Goal: Task Accomplishment & Management: Manage account settings

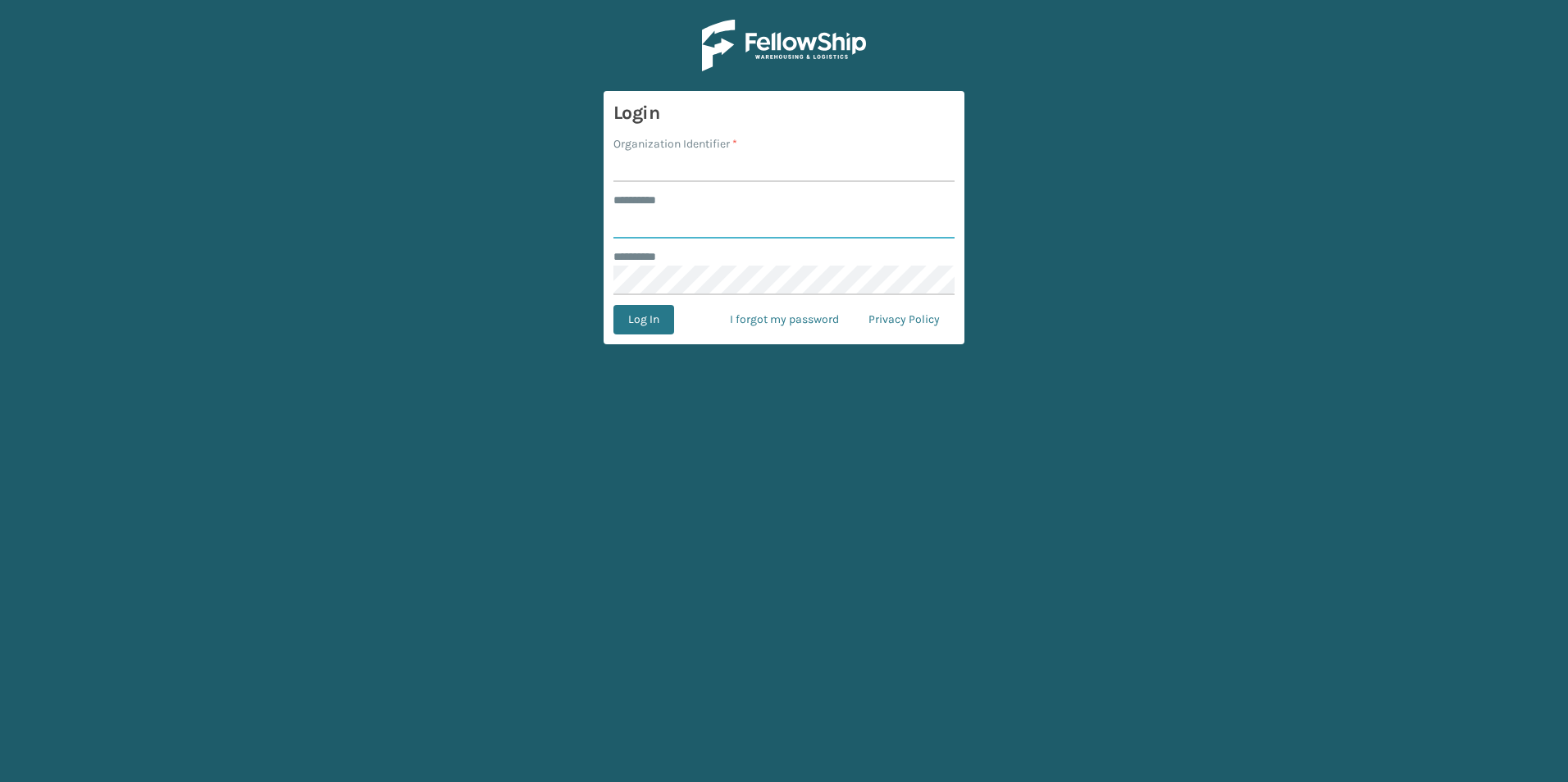
type input "******"
drag, startPoint x: 648, startPoint y: 157, endPoint x: 649, endPoint y: 171, distance: 14.0
click at [648, 157] on input "Organization Identifier *" at bounding box center [784, 167] width 341 height 30
type input "[PERSON_NAME]"
click at [643, 323] on button "Log In" at bounding box center [644, 320] width 61 height 30
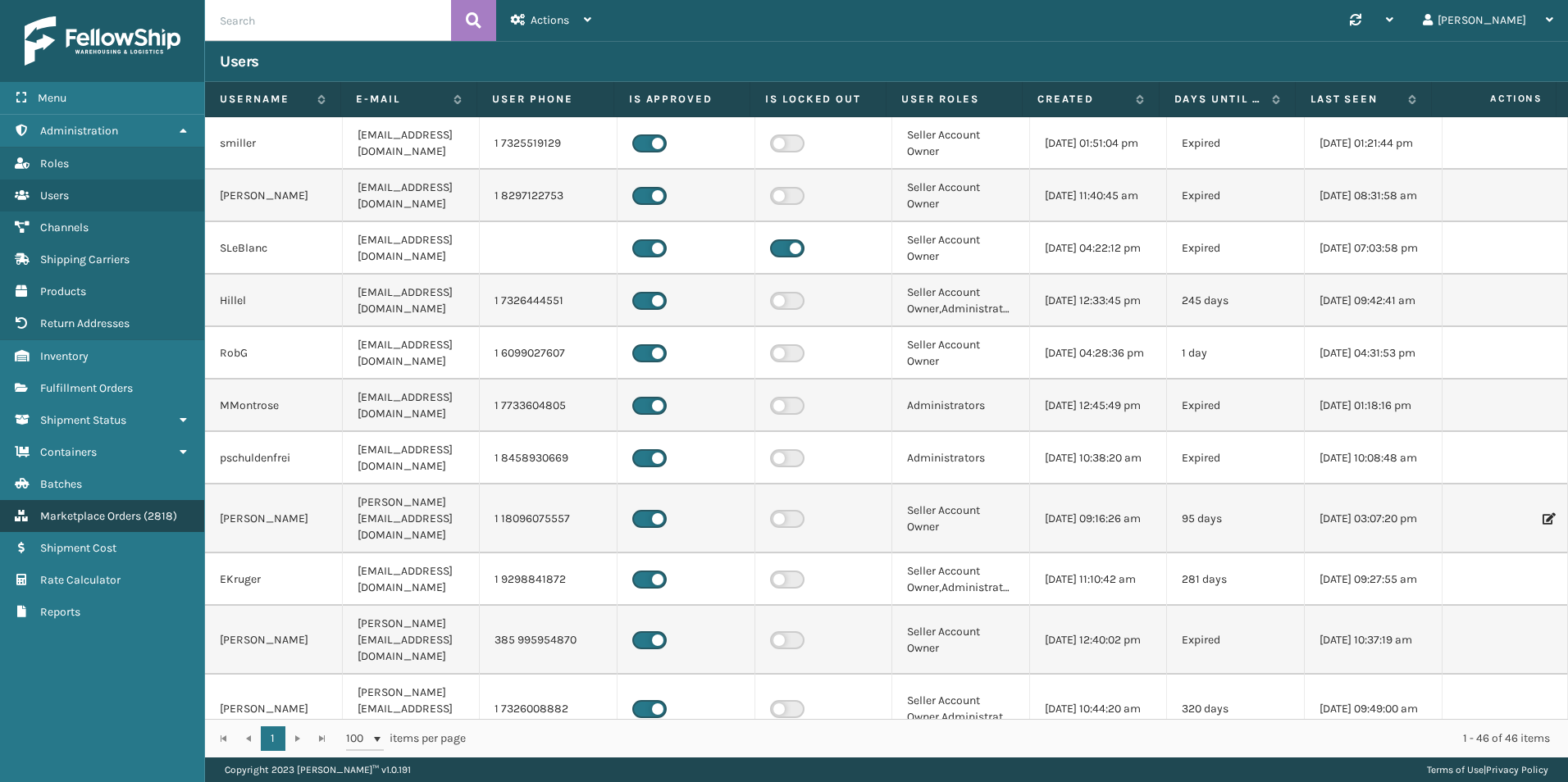
click at [107, 518] on span "Marketplace Orders" at bounding box center [90, 516] width 101 height 14
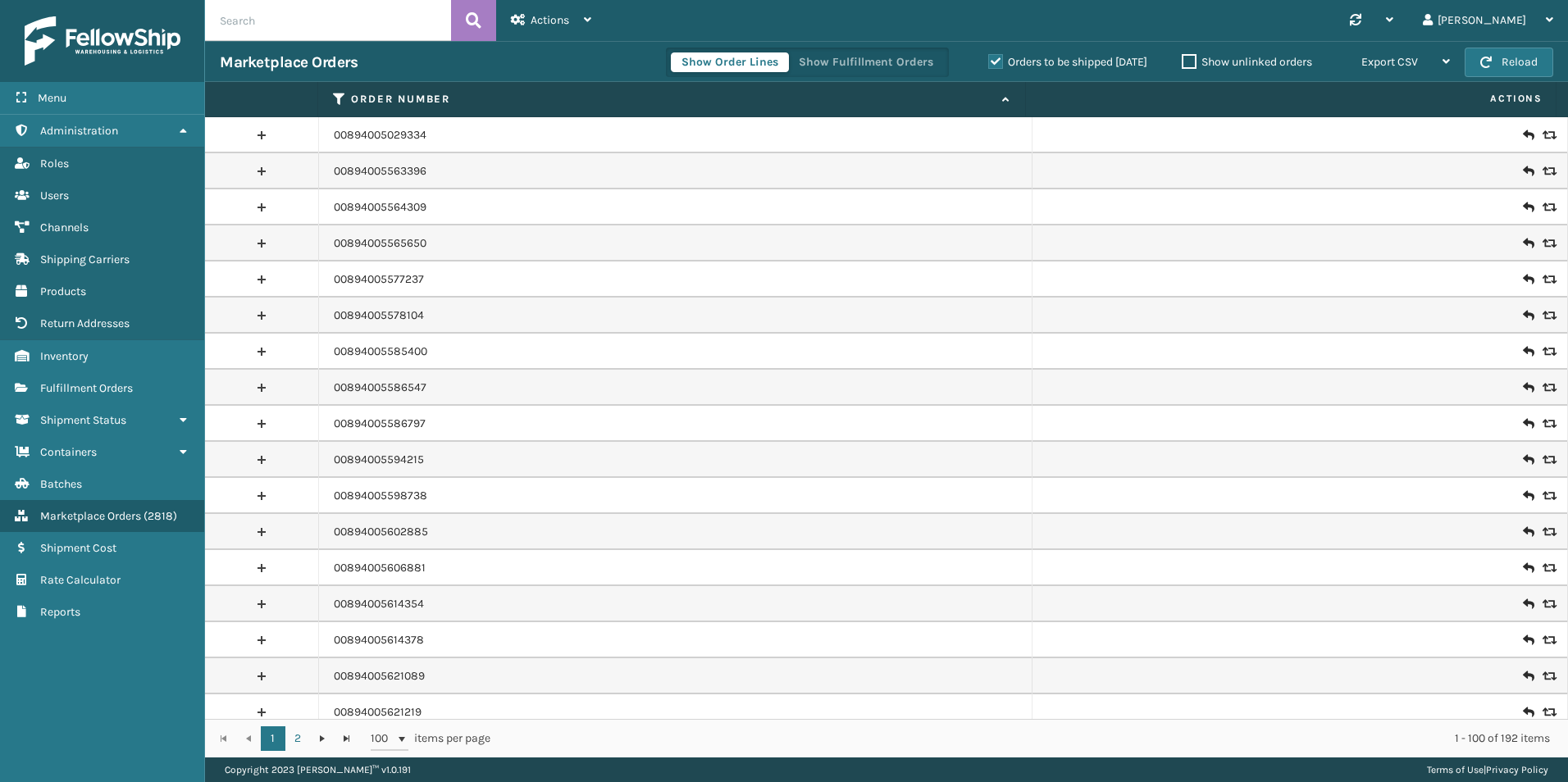
click at [331, 18] on input "text" at bounding box center [328, 20] width 246 height 41
paste input "Noita Ventures"
type input "Noita Ventures"
drag, startPoint x: 352, startPoint y: 20, endPoint x: 107, endPoint y: 14, distance: 245.1
click at [107, 0] on div "Menu Administration Roles Users Channels Shipping Carriers Products Return Addr…" at bounding box center [784, 0] width 1568 height 0
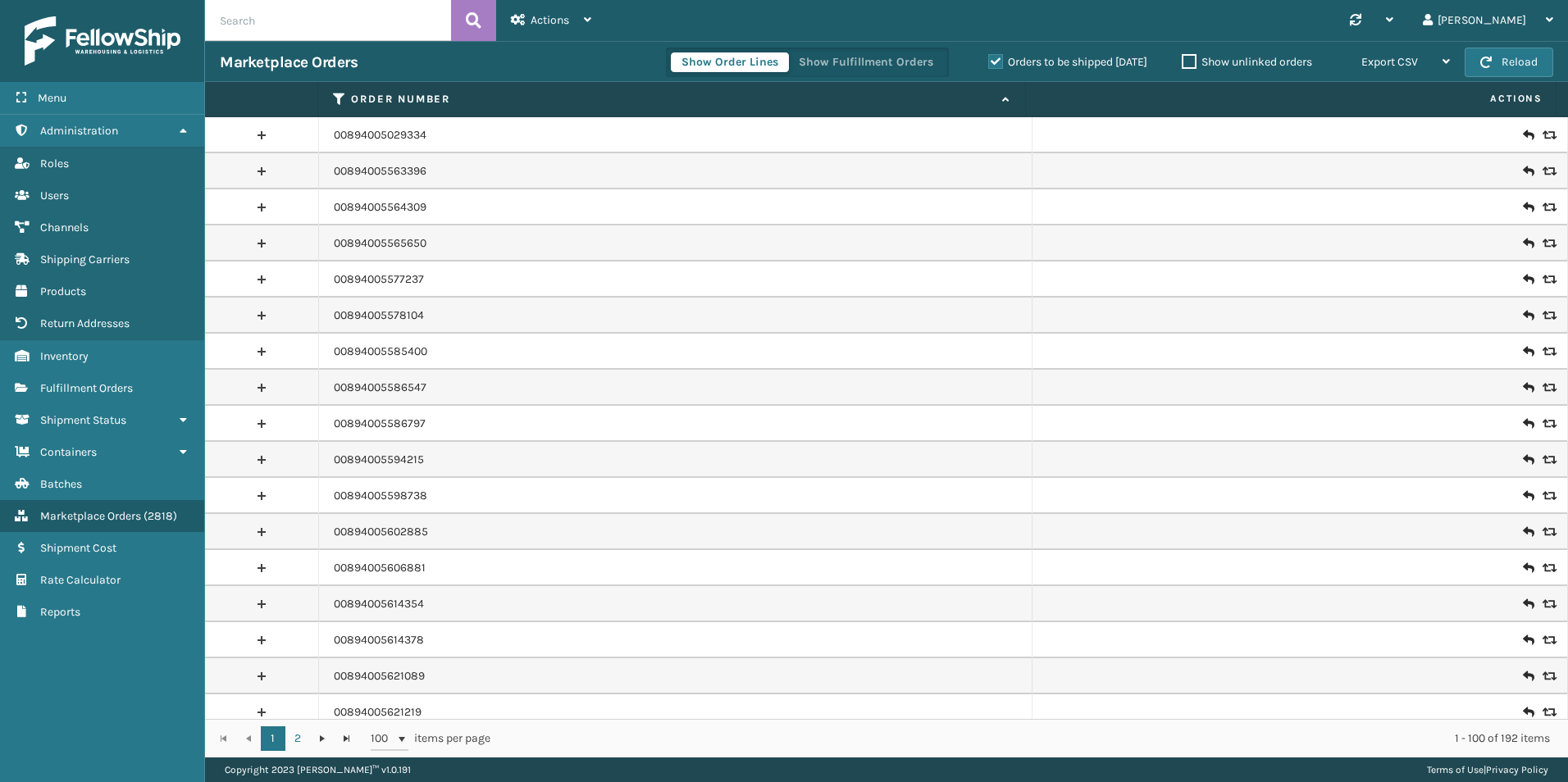
paste input "112-3039036-5519431"
type input "112-3039036-5519431"
click at [453, 18] on button at bounding box center [473, 20] width 45 height 41
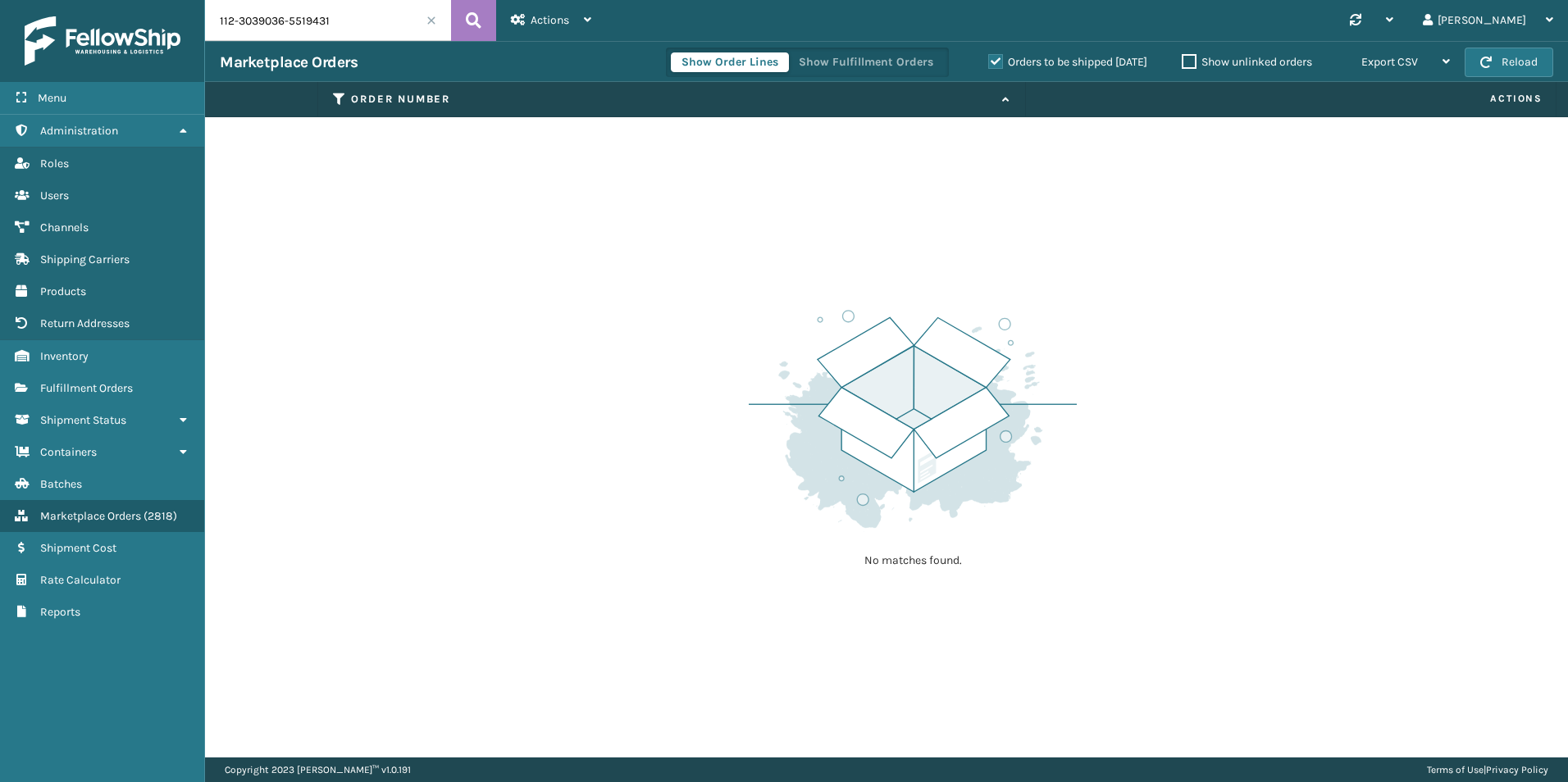
click at [1082, 53] on div "Orders to be shipped [DATE]" at bounding box center [1070, 62] width 193 height 20
click at [1089, 63] on label "Orders to be shipped [DATE]" at bounding box center [1068, 62] width 159 height 14
click at [989, 63] on input "Orders to be shipped [DATE]" at bounding box center [988, 57] width 1 height 10
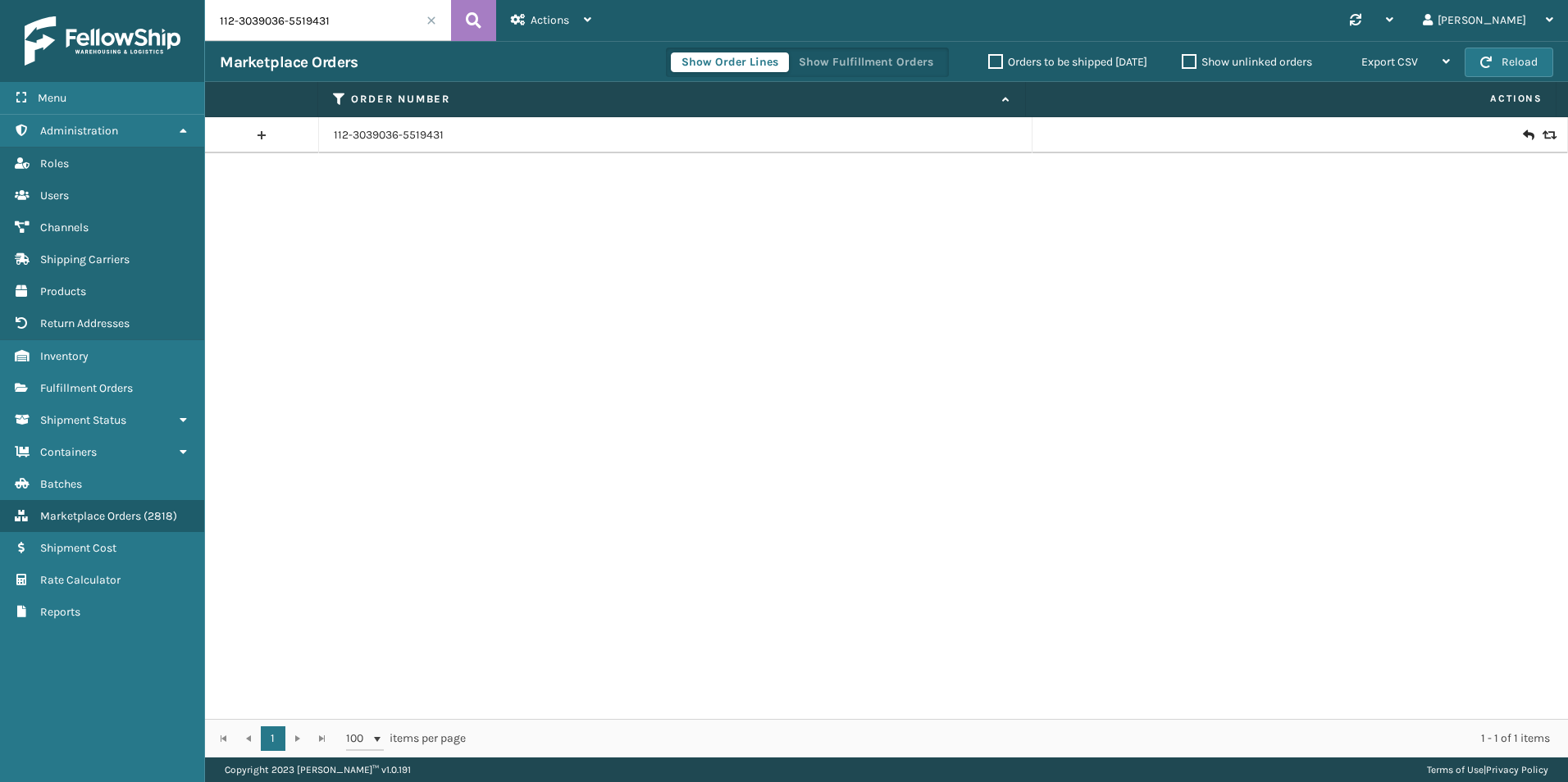
click at [1543, 136] on icon at bounding box center [1547, 135] width 10 height 11
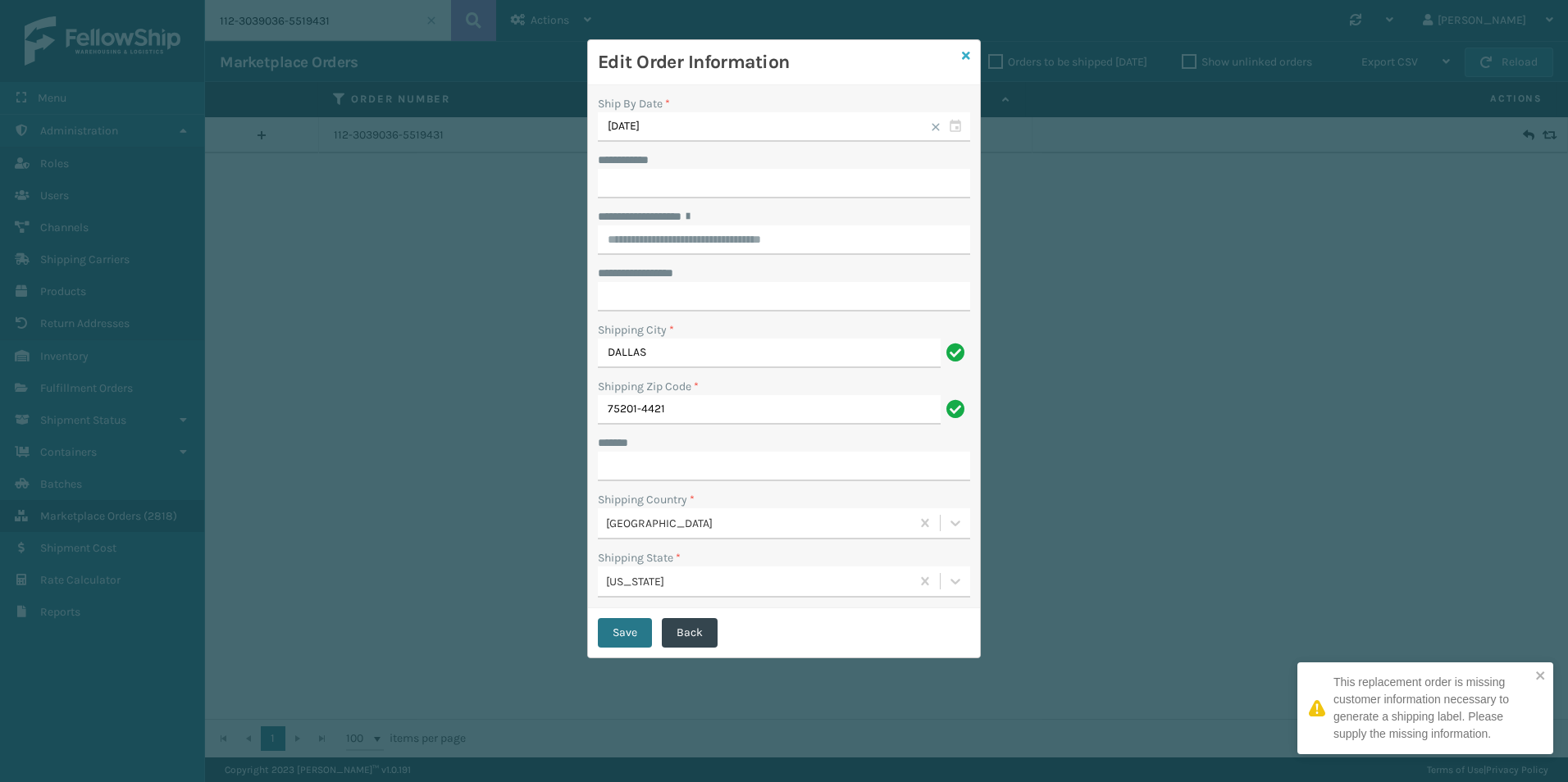
click at [968, 57] on icon at bounding box center [965, 55] width 8 height 11
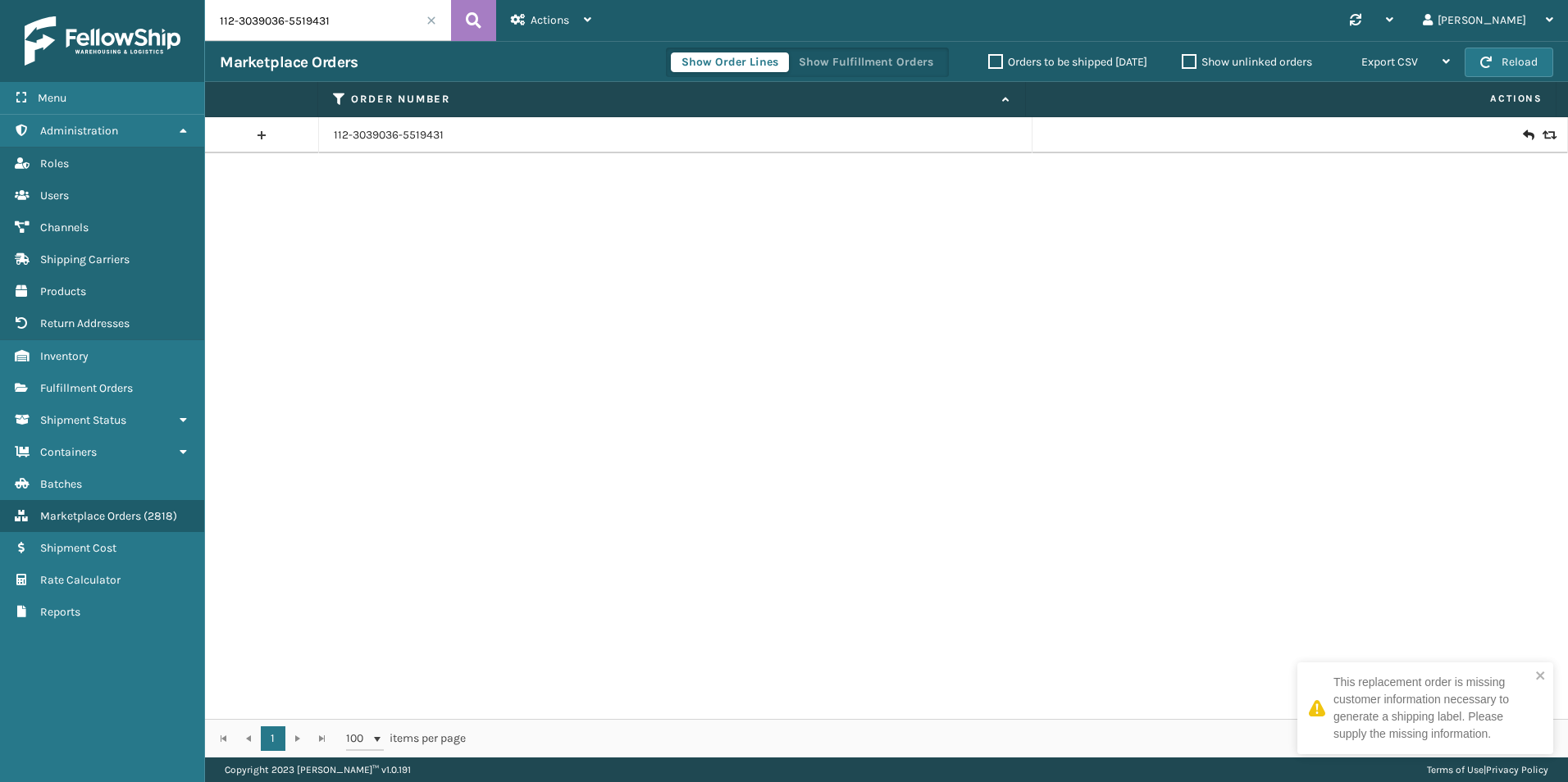
click at [1523, 130] on icon at bounding box center [1527, 135] width 10 height 17
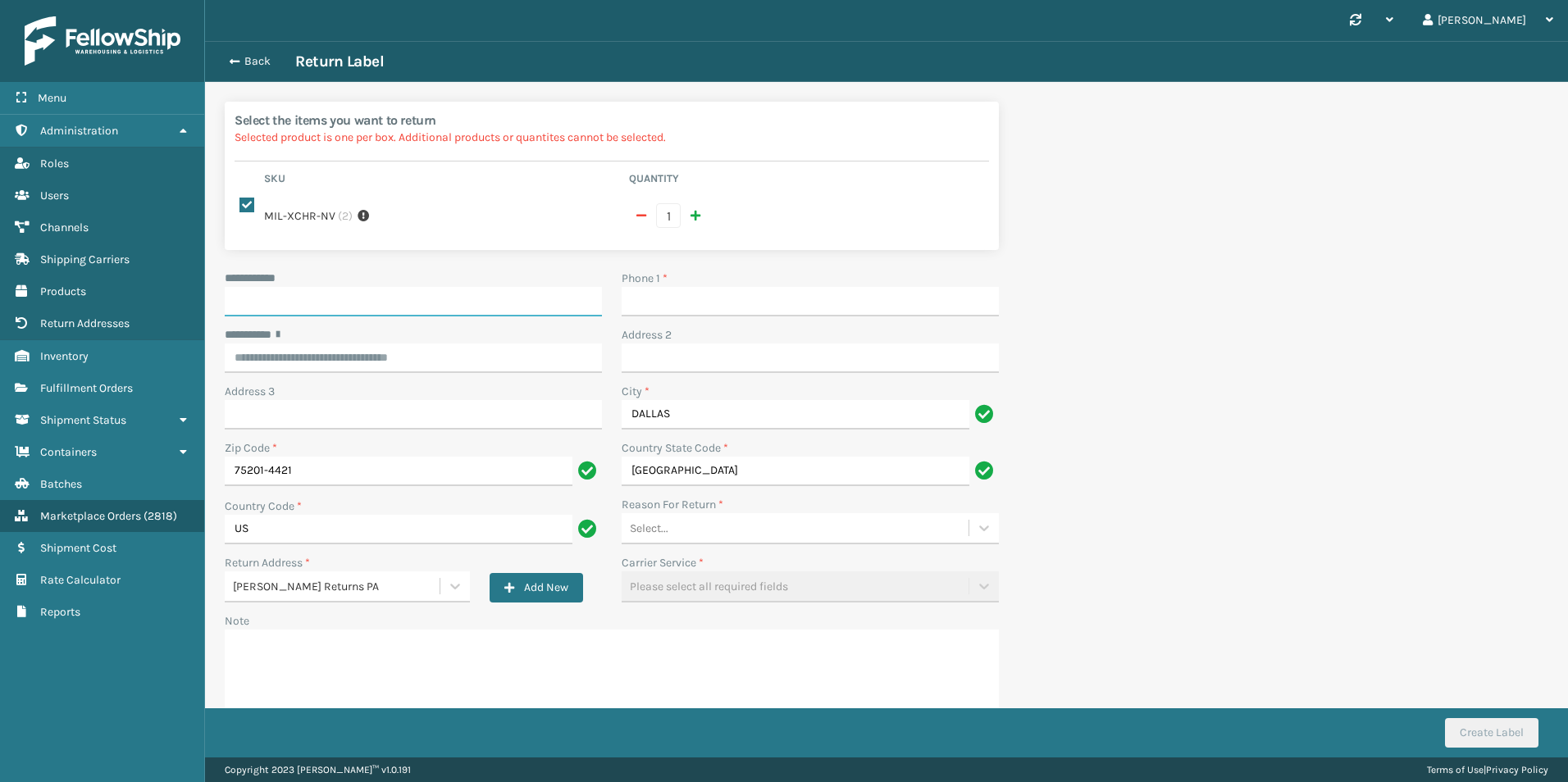
paste input "**********"
type input "**********"
paste input "**********"
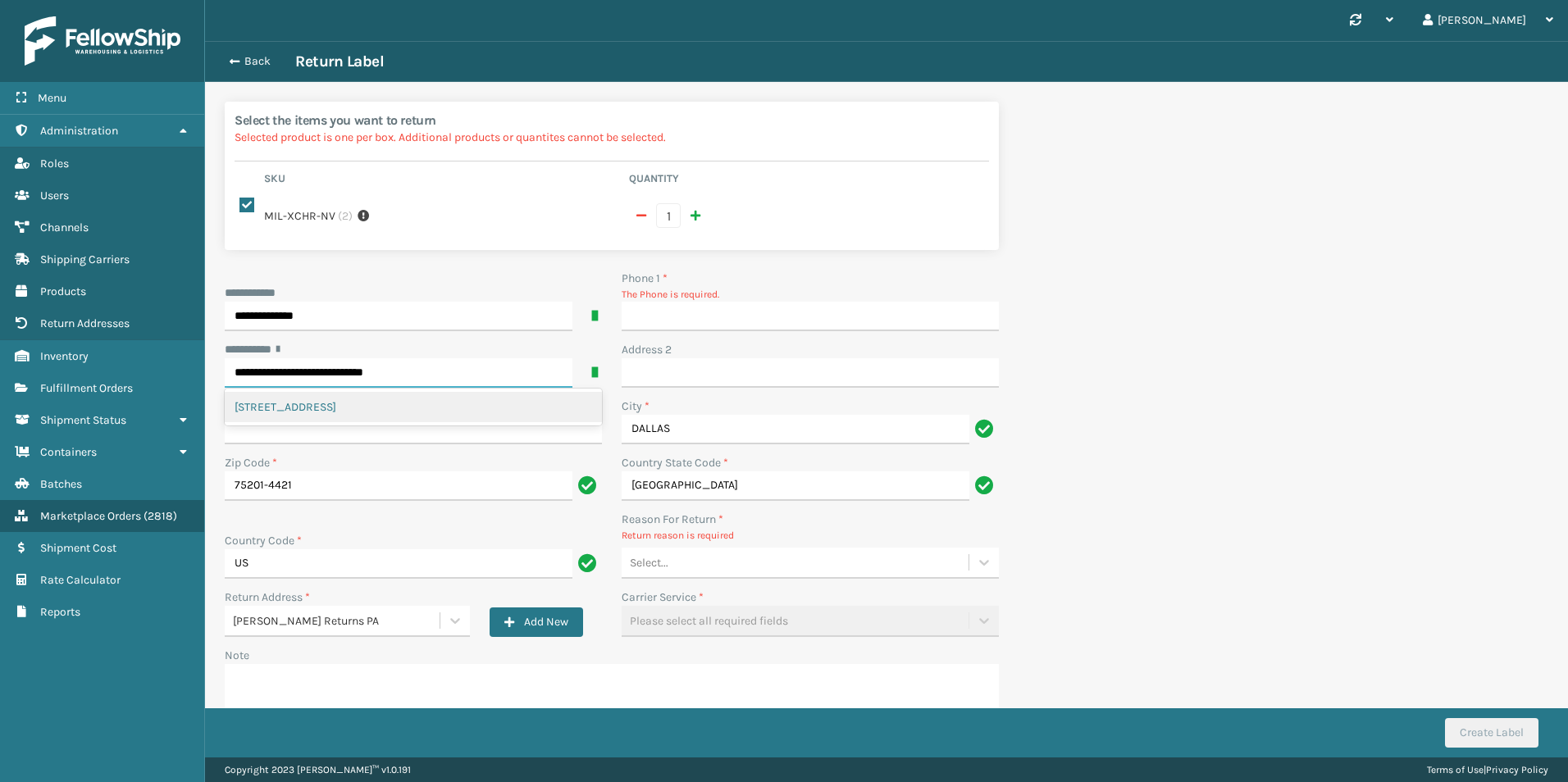
click at [503, 391] on div "[STREET_ADDRESS]" at bounding box center [413, 406] width 378 height 30
type input "**********"
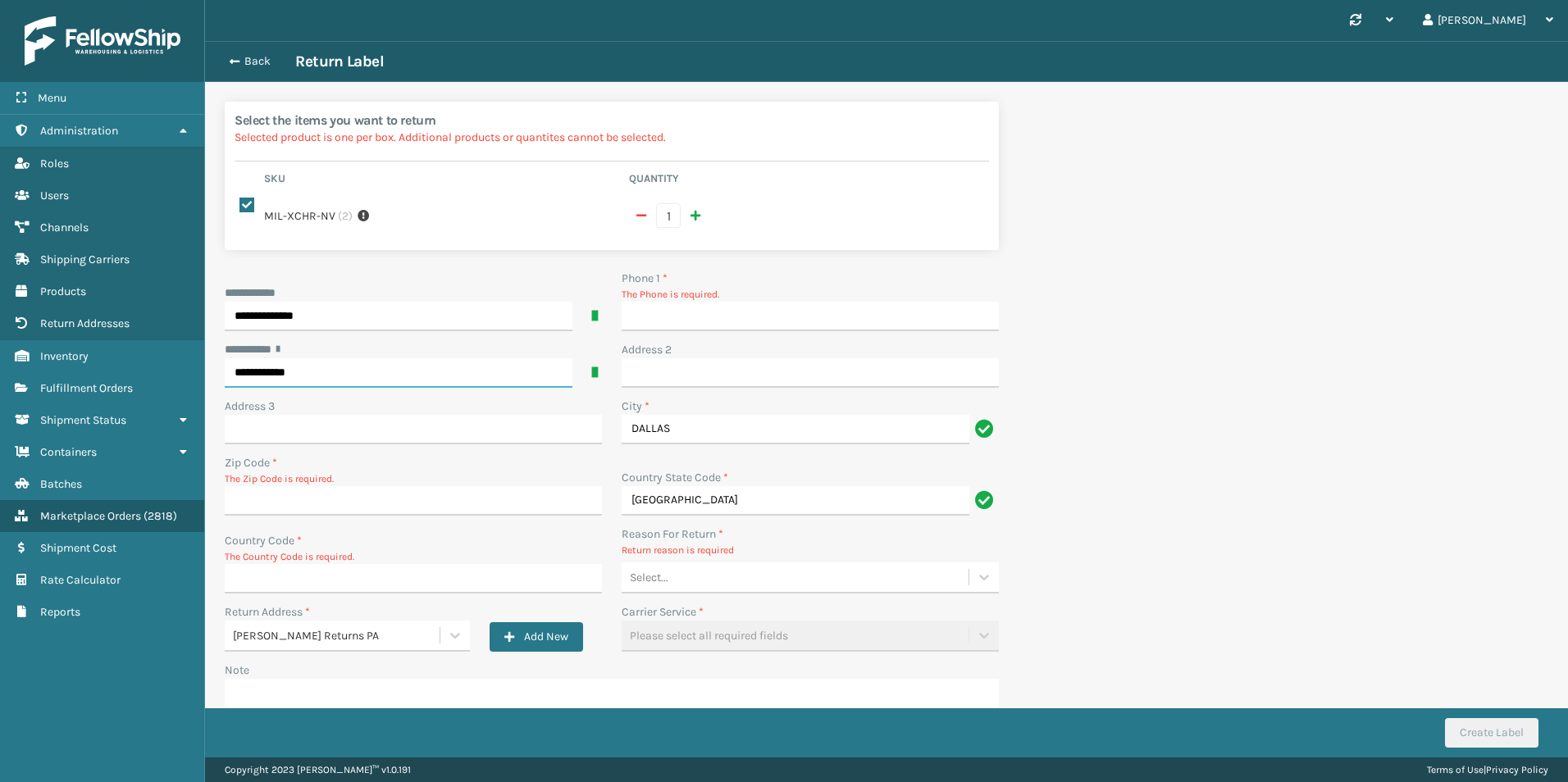
type input "75201-4421"
type input "US"
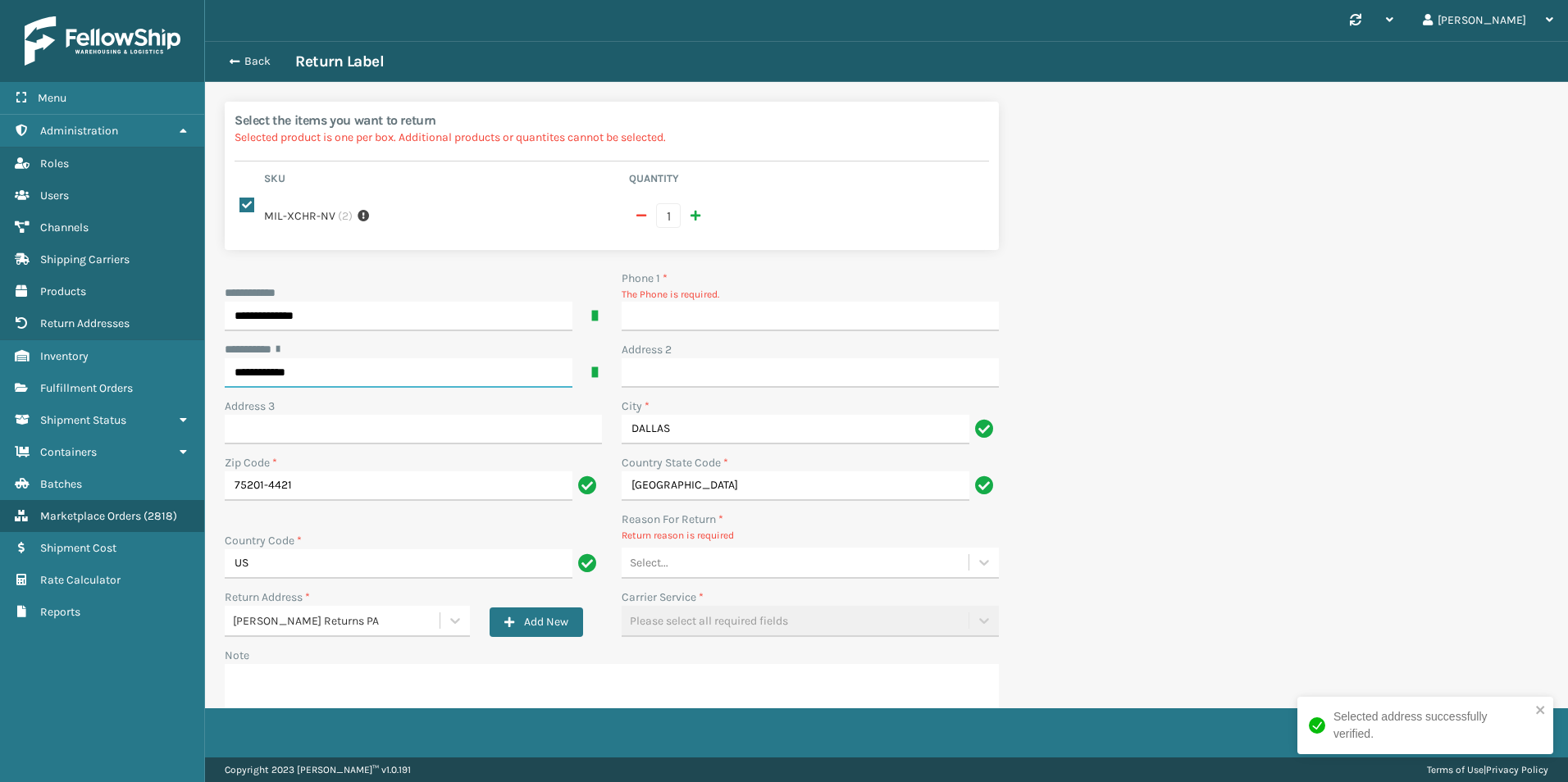
type input "**********"
click at [679, 304] on input "Phone 1 *" at bounding box center [810, 317] width 378 height 30
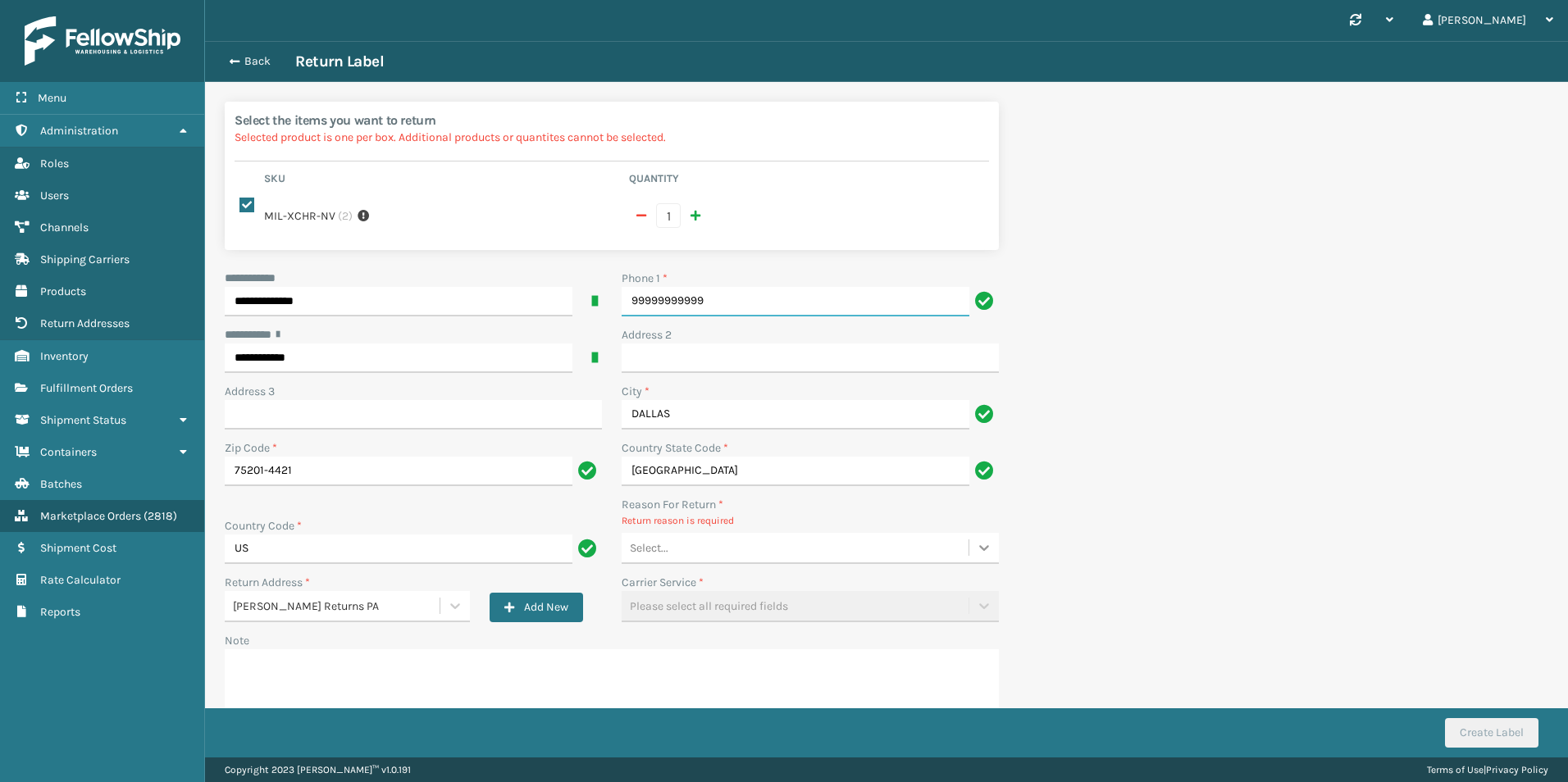
type input "99999999999"
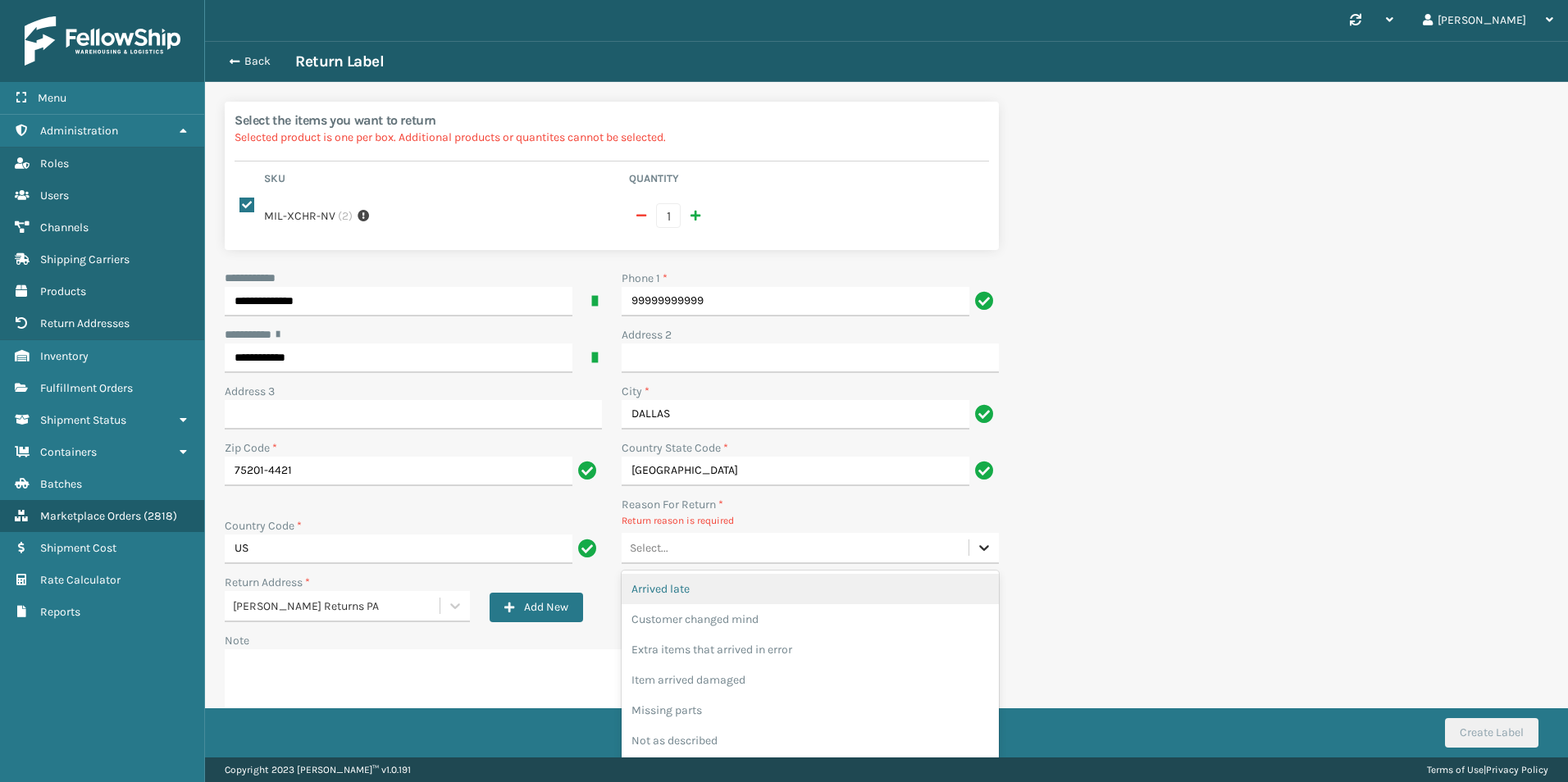
click at [975, 533] on div at bounding box center [984, 548] width 30 height 30
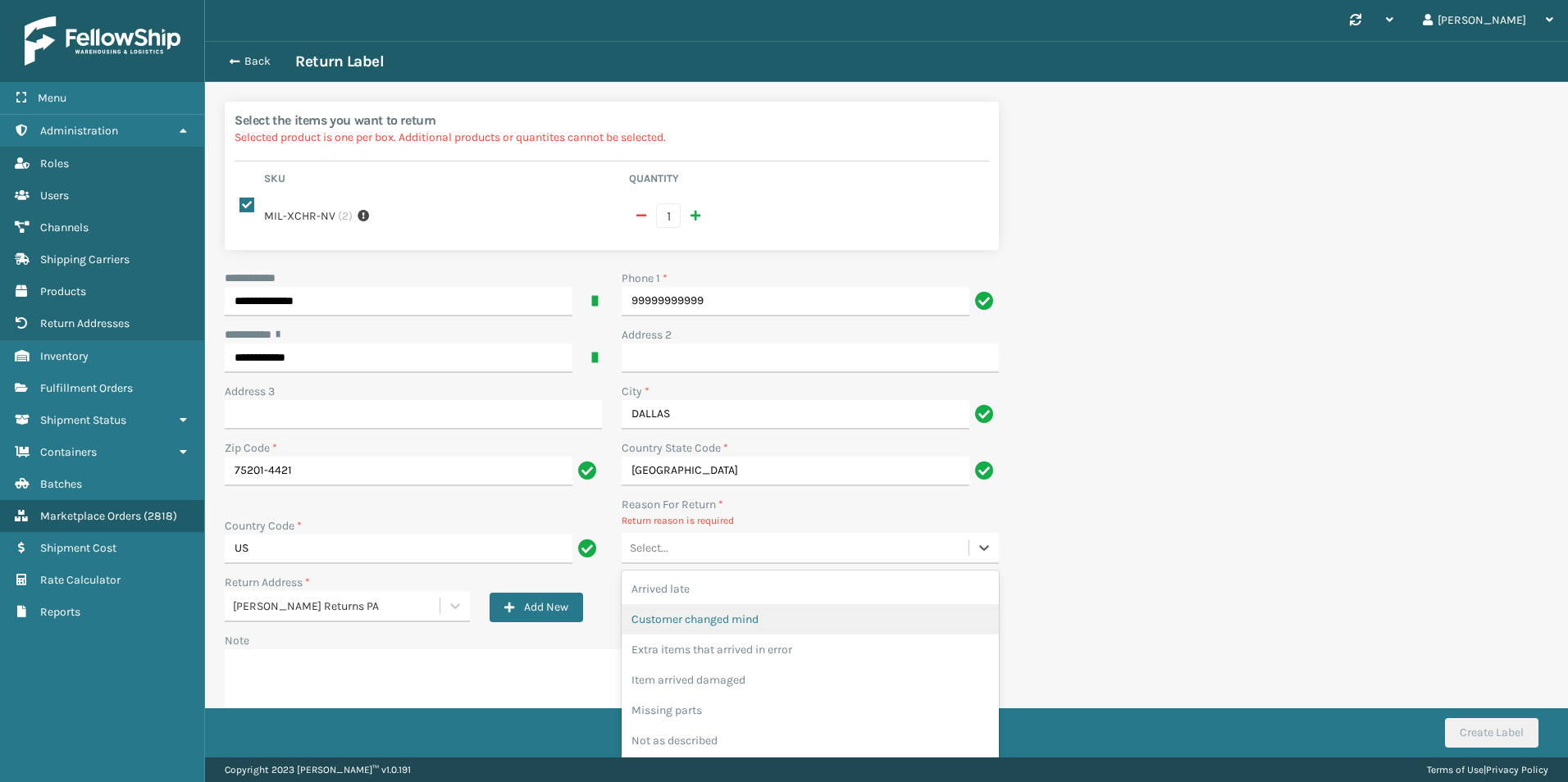
click at [652, 613] on div "Customer changed mind" at bounding box center [810, 619] width 378 height 30
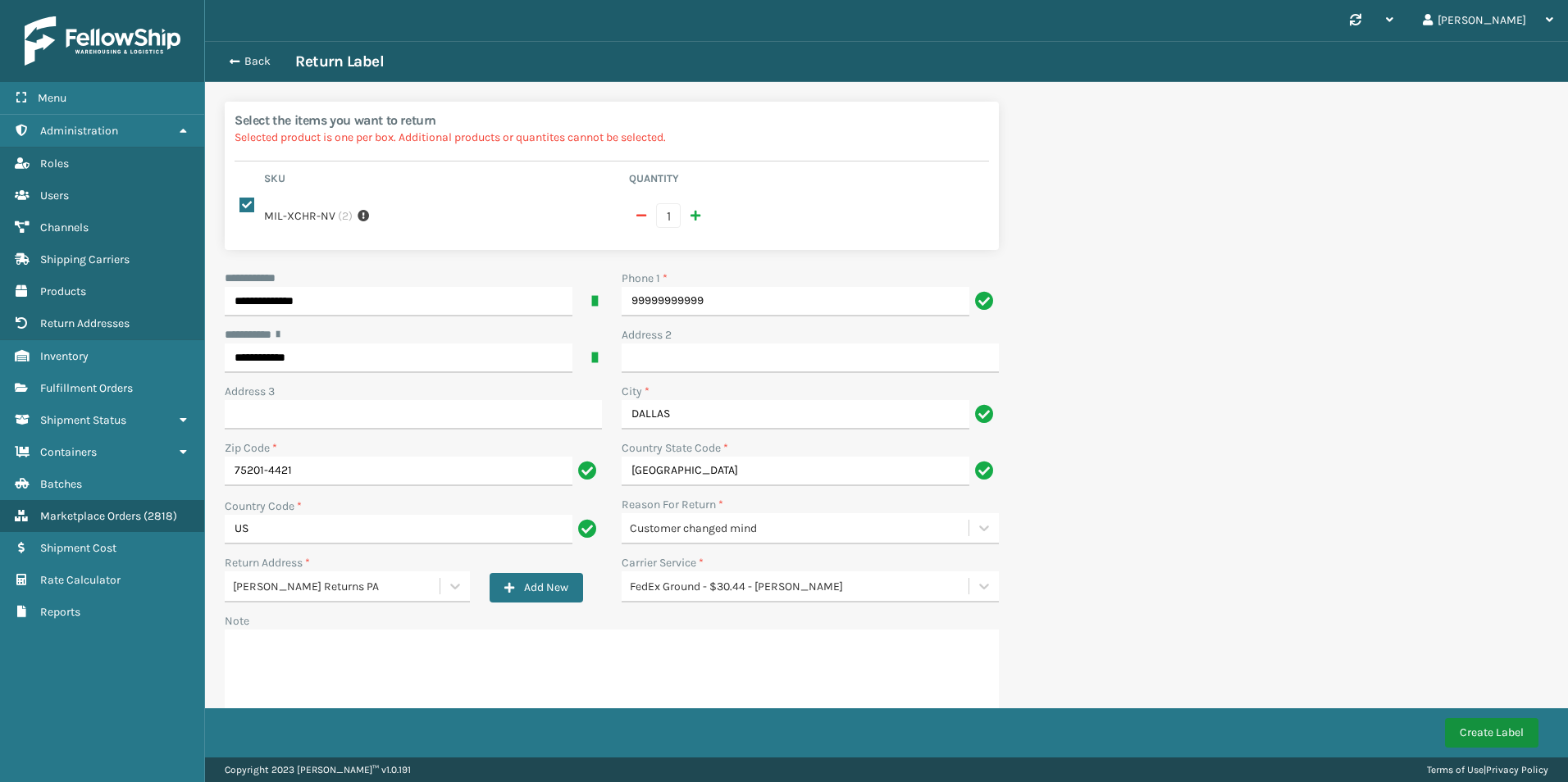
click at [1458, 732] on button "Create Label" at bounding box center [1491, 733] width 93 height 30
click at [1535, 705] on icon "close" at bounding box center [1540, 710] width 11 height 13
click at [1495, 732] on button "Create Label" at bounding box center [1491, 733] width 93 height 30
click at [1540, 712] on icon "close" at bounding box center [1539, 709] width 8 height 8
click at [1504, 723] on button "Create Label" at bounding box center [1491, 733] width 93 height 30
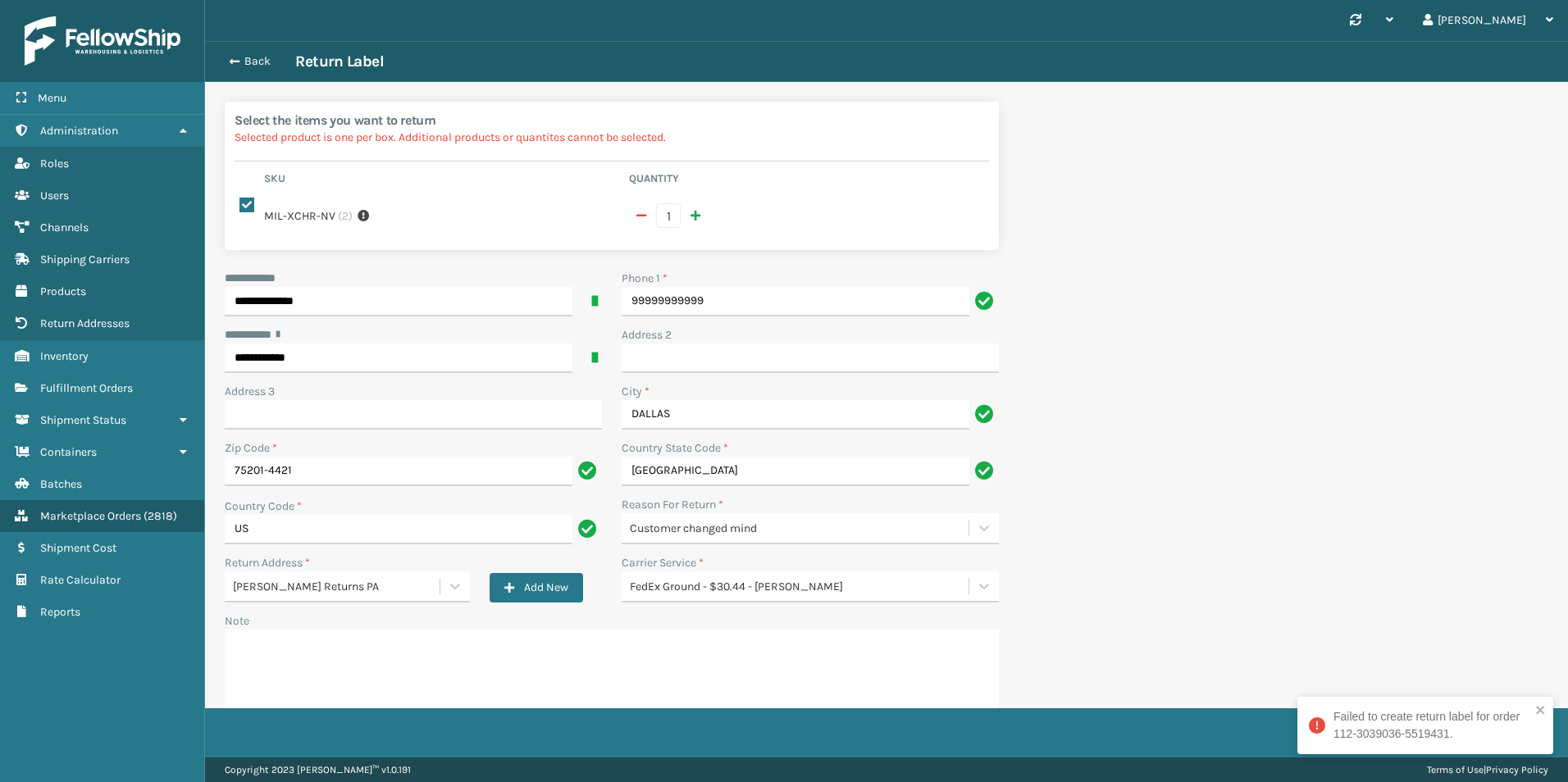
click at [1547, 706] on div "Failed to create return label for order 112-3039036-5519431." at bounding box center [1425, 725] width 256 height 57
click at [791, 270] on div "Phone 1 *" at bounding box center [810, 278] width 378 height 17
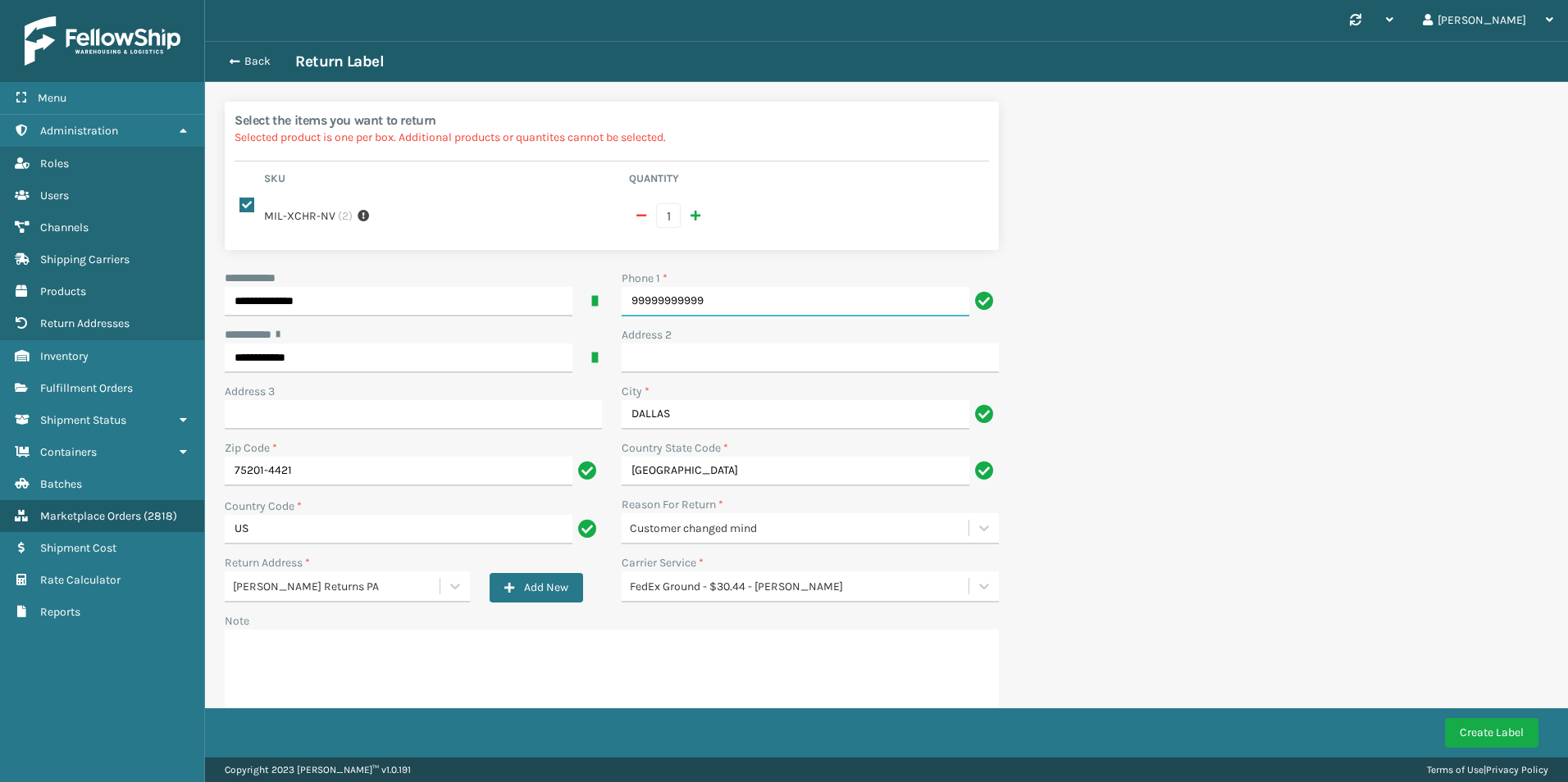
click at [785, 287] on input "99999999999" at bounding box center [795, 302] width 348 height 30
paste input "617.840.5831"
type input "617.840.5831"
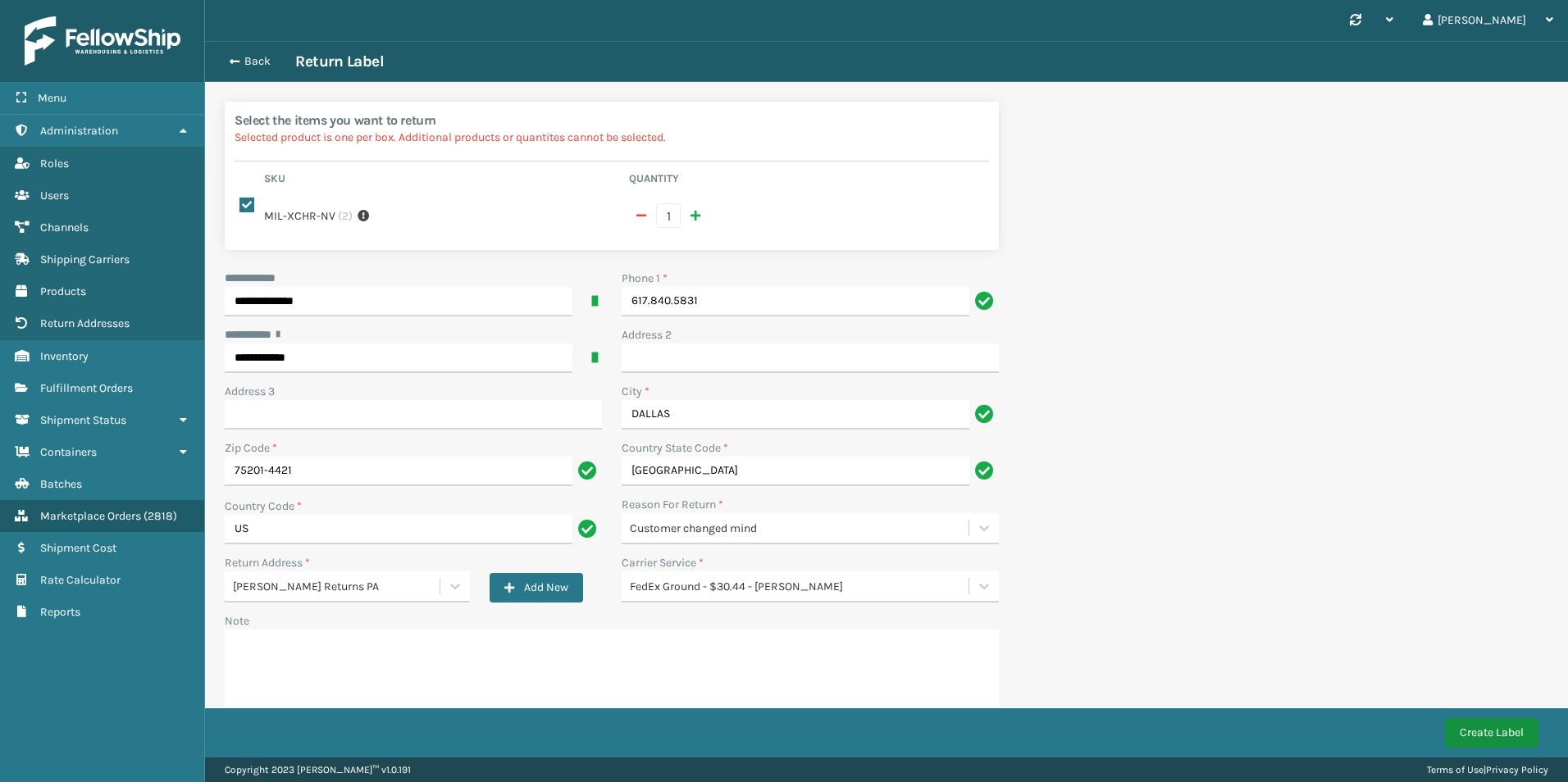
click at [1476, 725] on button "Create Label" at bounding box center [1491, 733] width 93 height 30
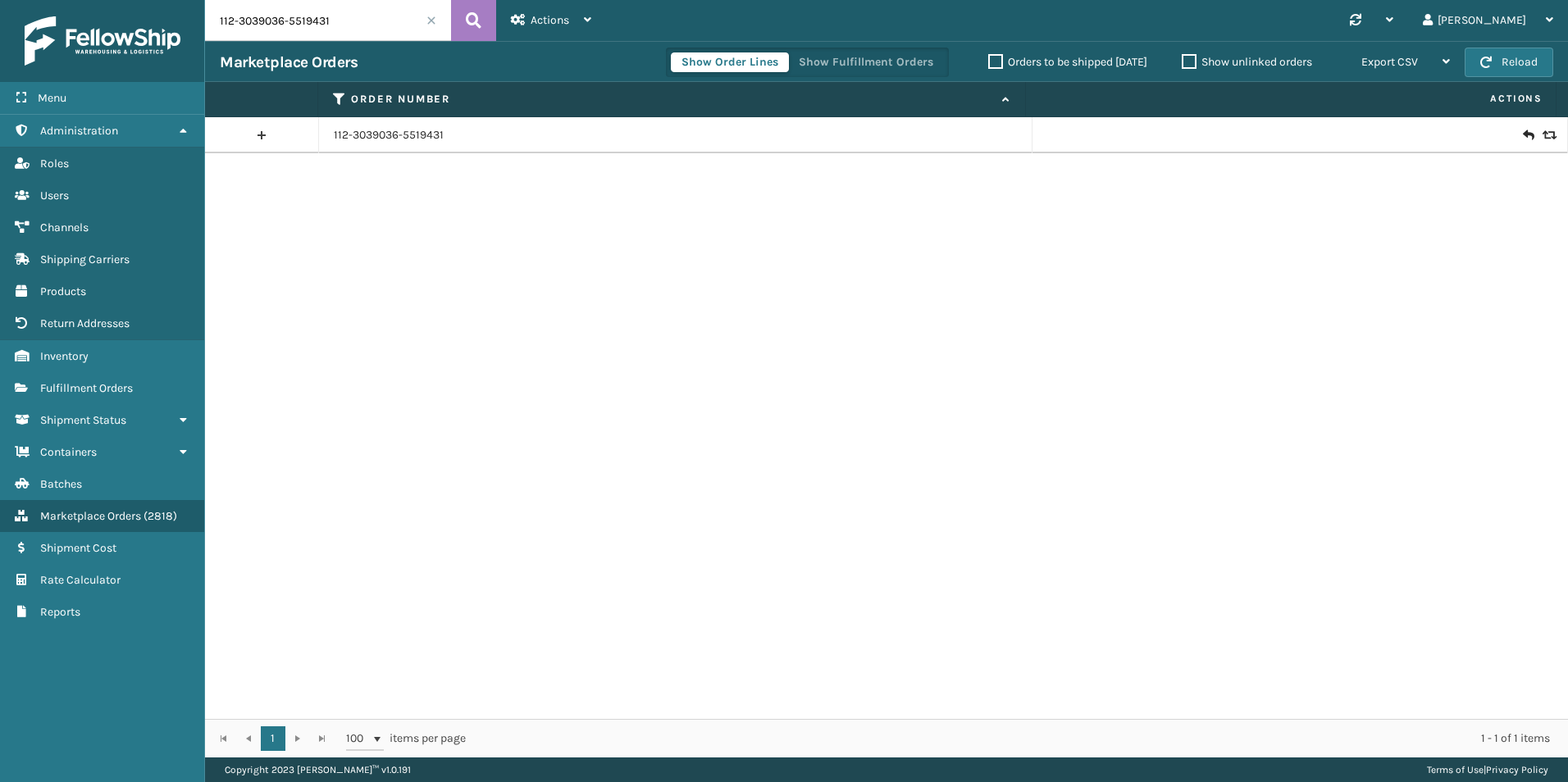
click at [1523, 132] on icon at bounding box center [1527, 135] width 10 height 17
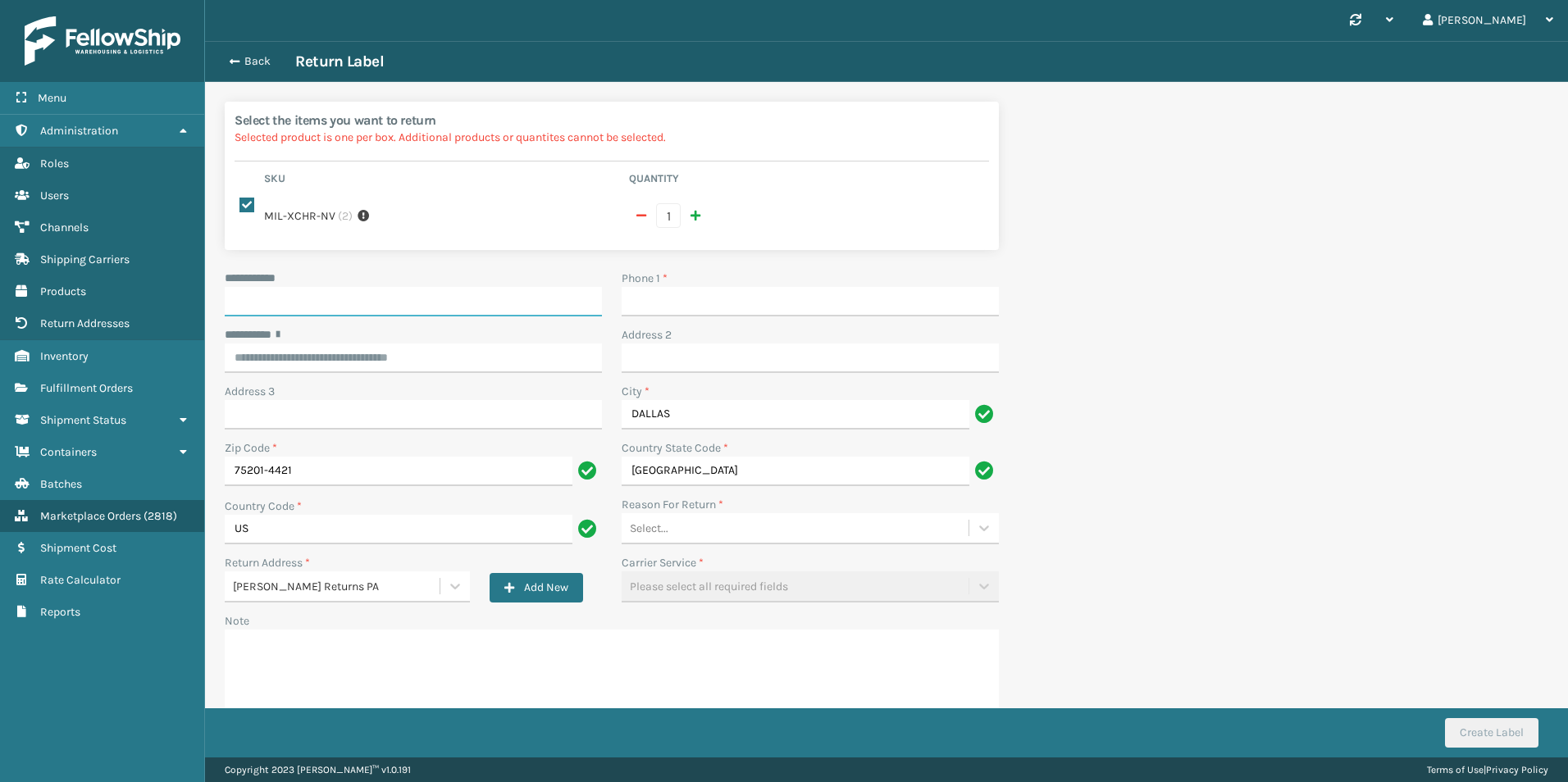
click at [269, 290] on input "**********" at bounding box center [413, 302] width 378 height 30
type input "**********"
type input "99999999999"
type input "**********"
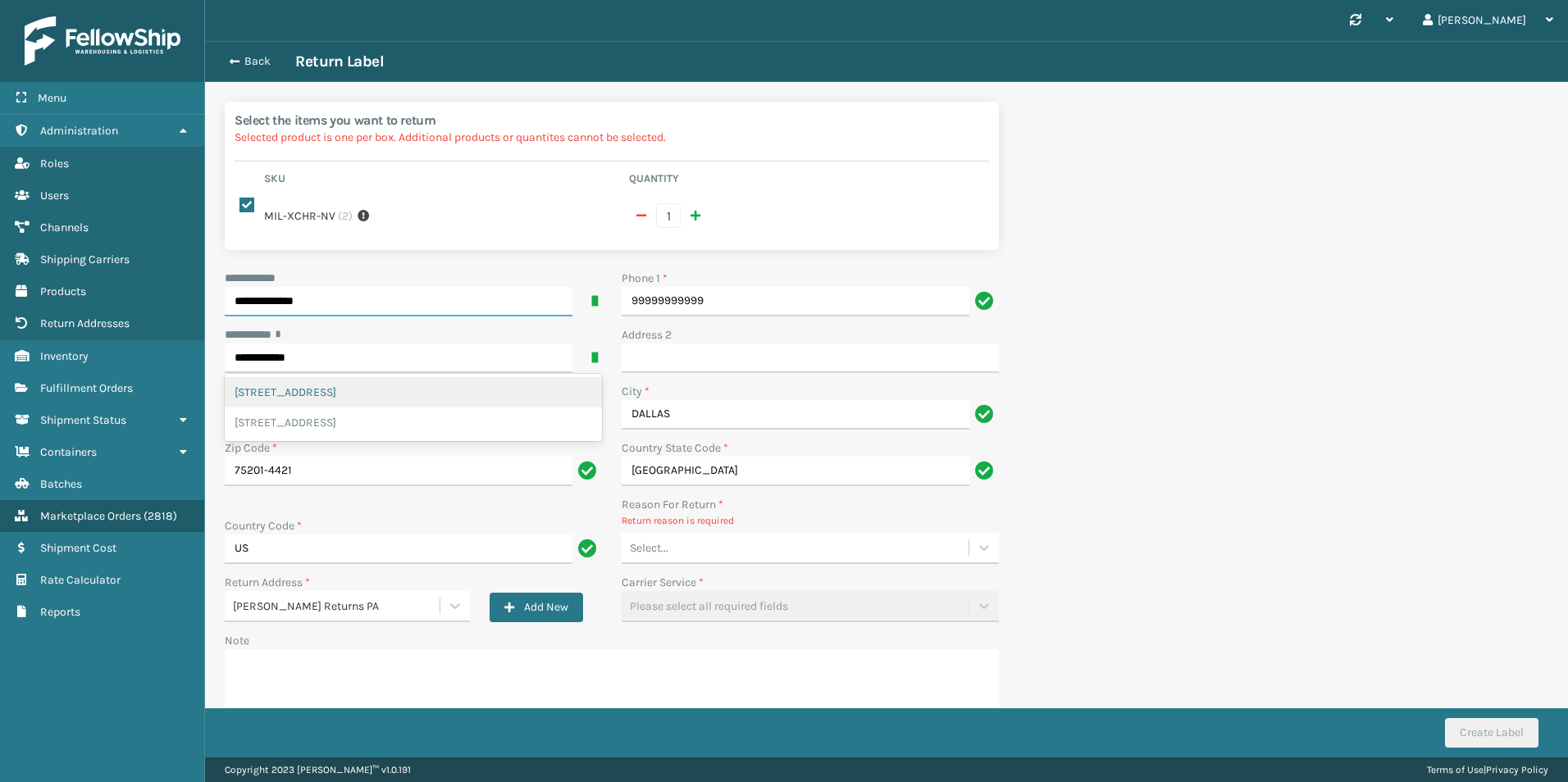
click at [441, 381] on div "[STREET_ADDRESS]" at bounding box center [413, 392] width 378 height 30
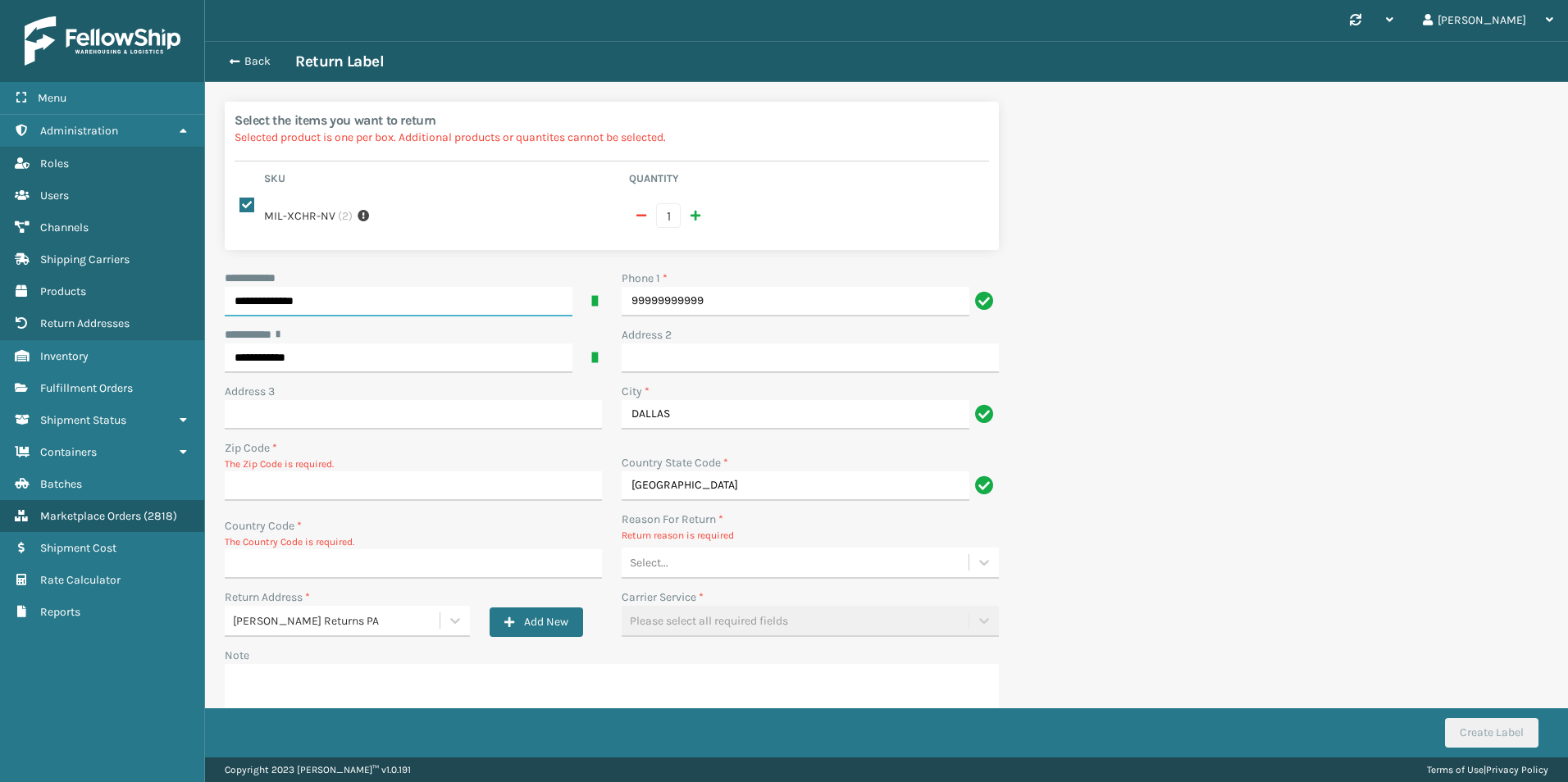
type input "75201-4421"
type input "US"
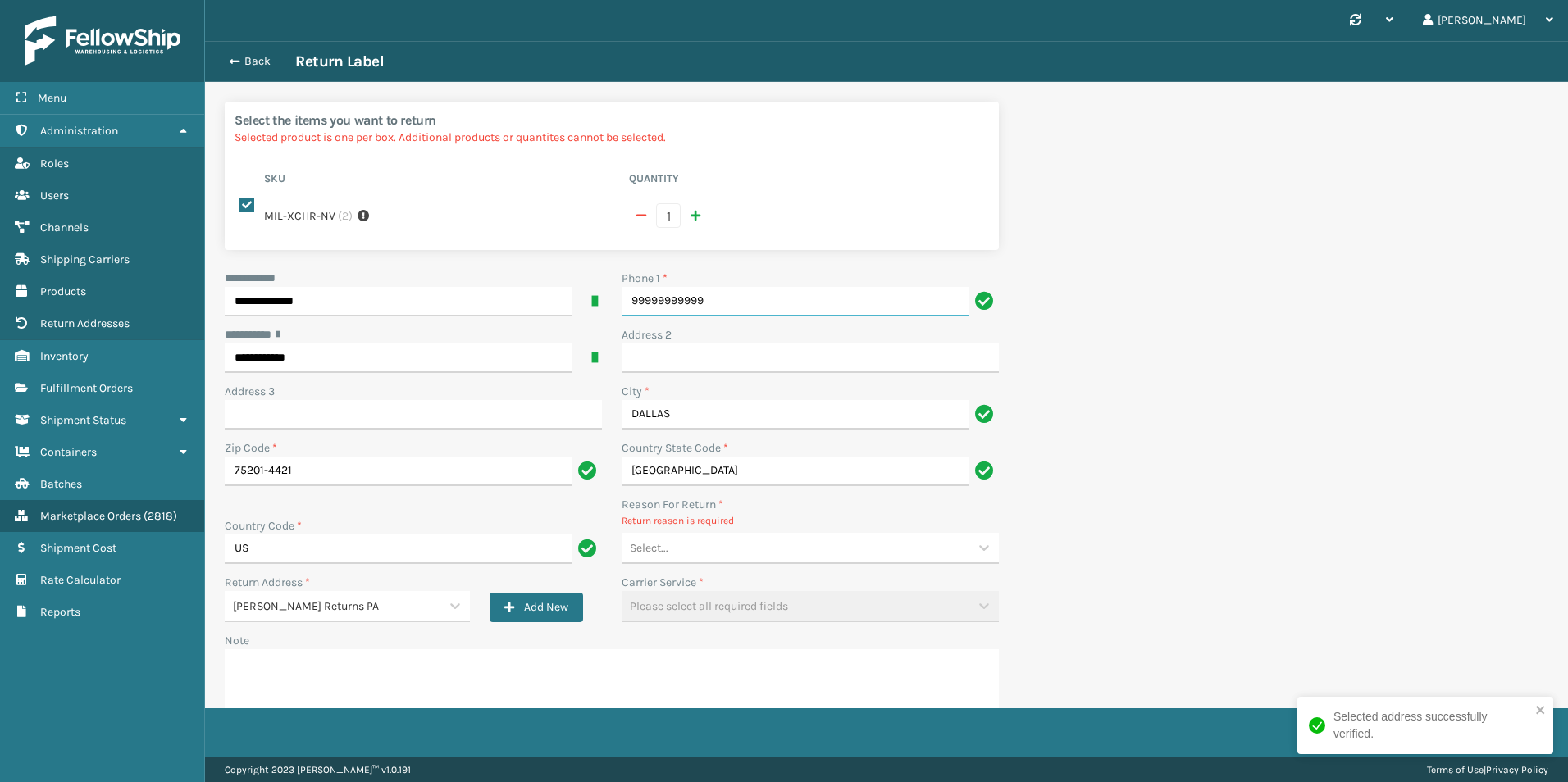
click at [665, 291] on input "99999999999" at bounding box center [795, 302] width 348 height 30
click at [710, 534] on div "Select..." at bounding box center [794, 547] width 347 height 27
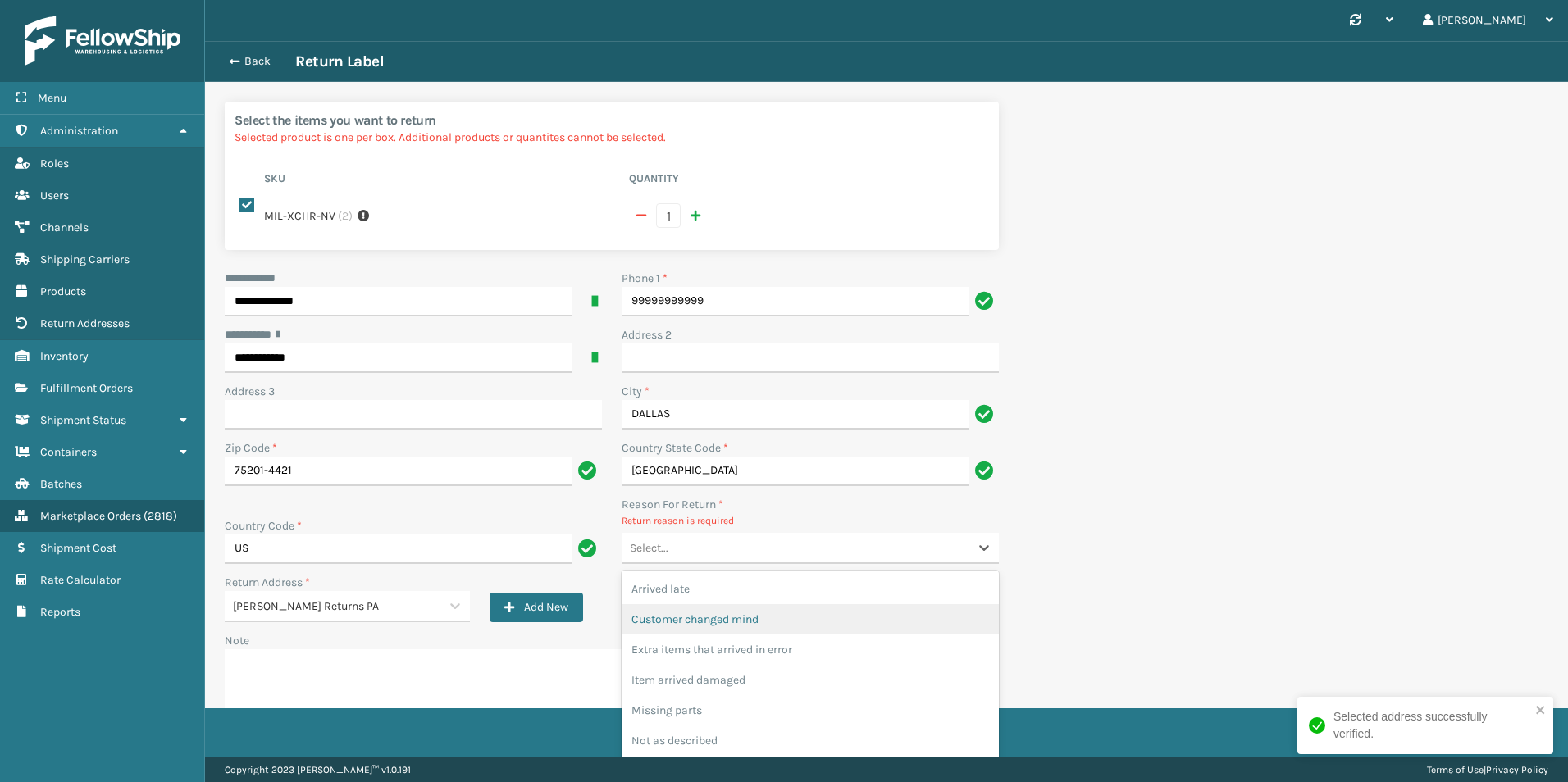
click at [706, 605] on div "Customer changed mind" at bounding box center [810, 619] width 378 height 30
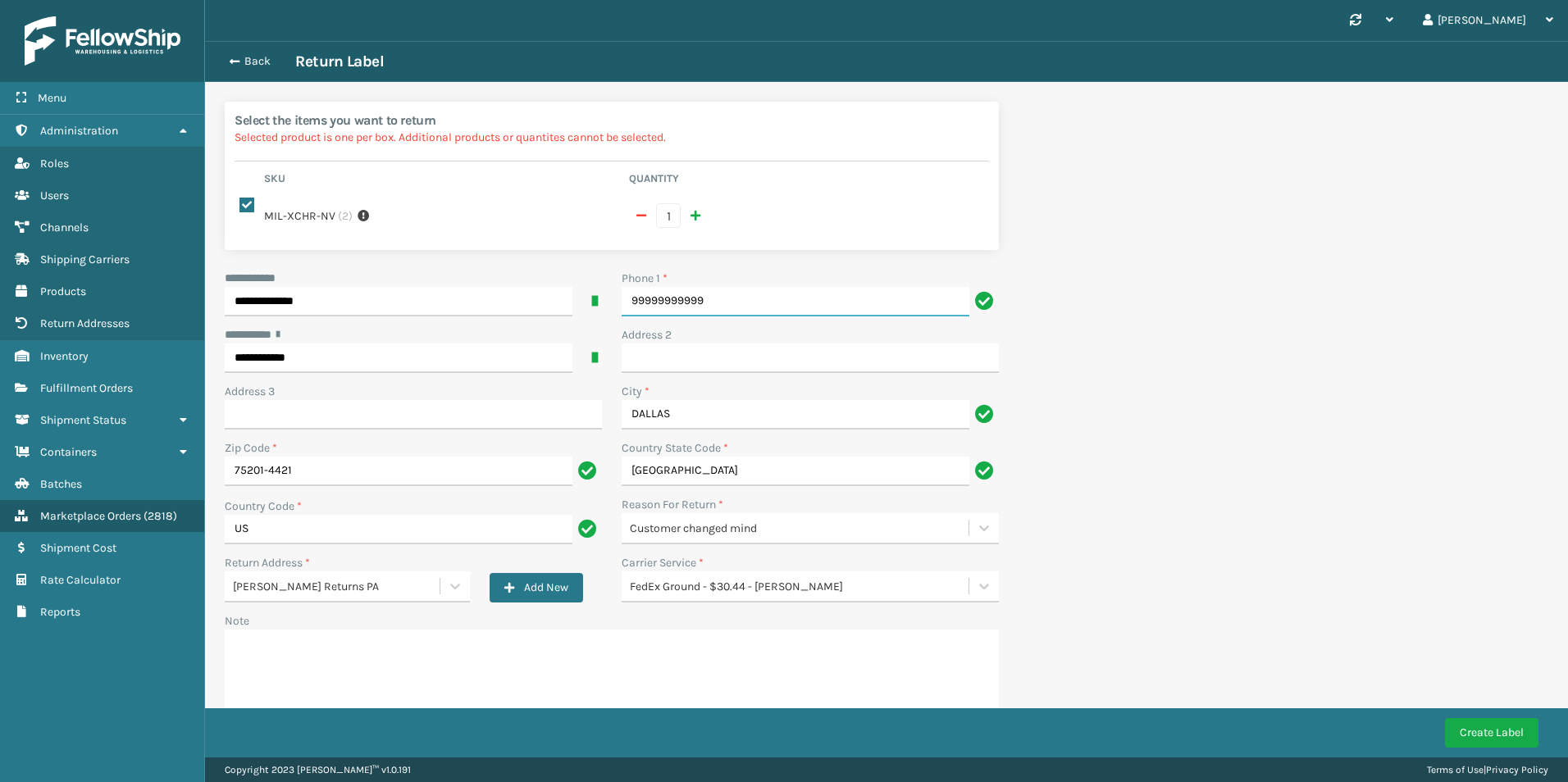
click at [859, 292] on input "99999999999" at bounding box center [795, 302] width 348 height 30
paste input "617.840.5831"
type input "617.840.5831"
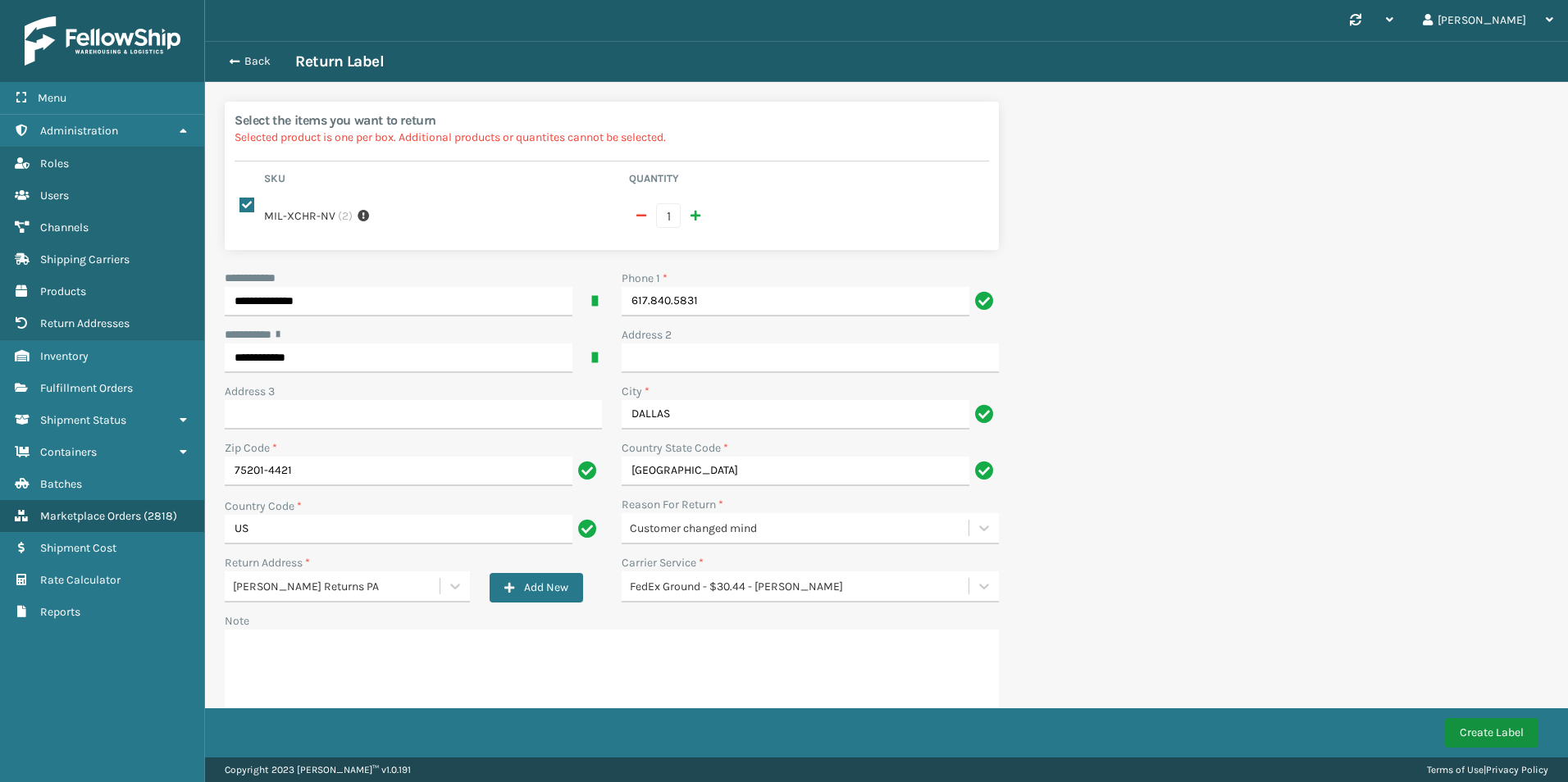
click at [1457, 732] on button "Create Label" at bounding box center [1491, 733] width 93 height 30
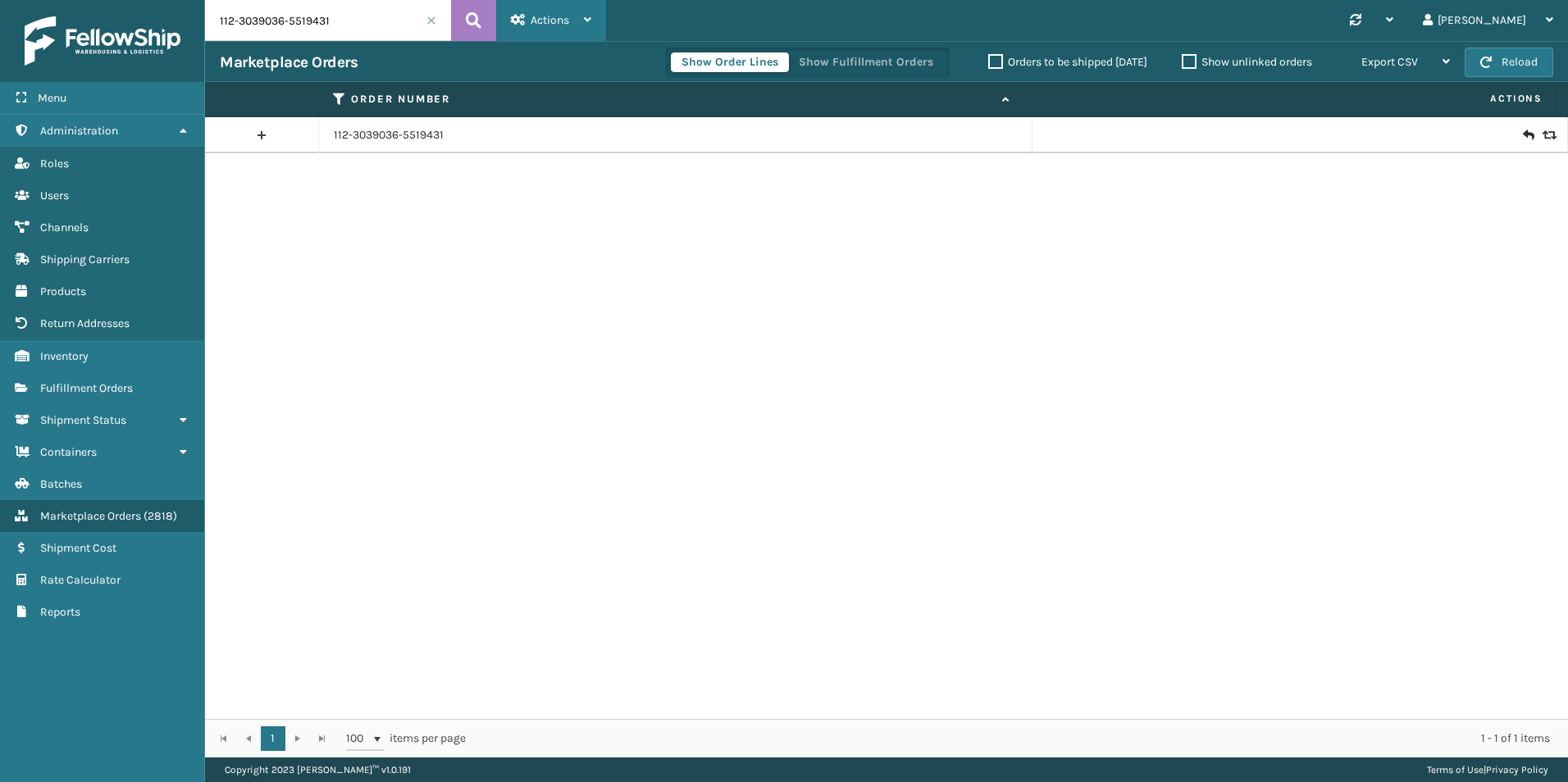
click at [576, 36] on div "Actions" at bounding box center [551, 20] width 80 height 41
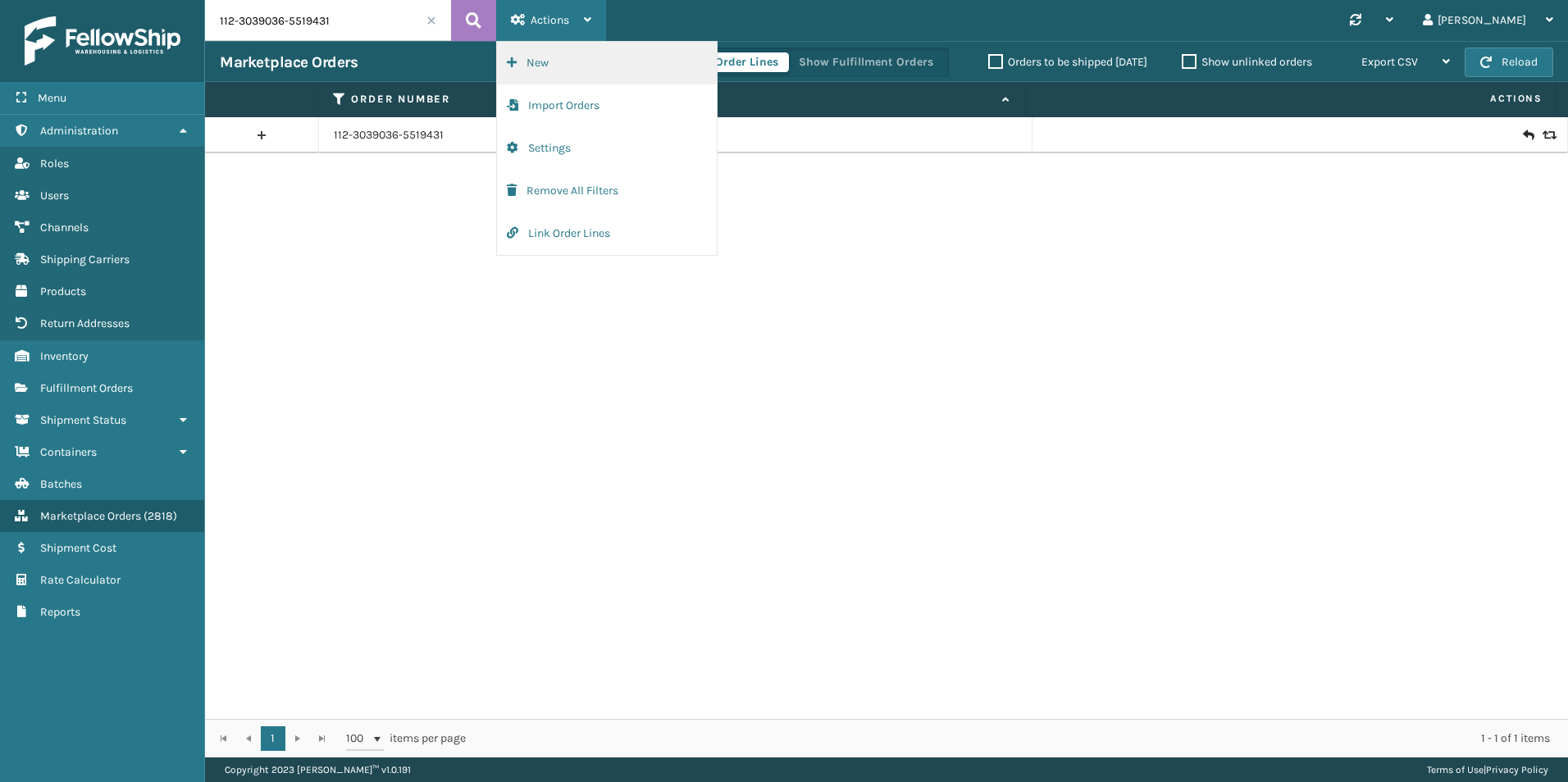
click at [569, 50] on button "New" at bounding box center [606, 63] width 220 height 43
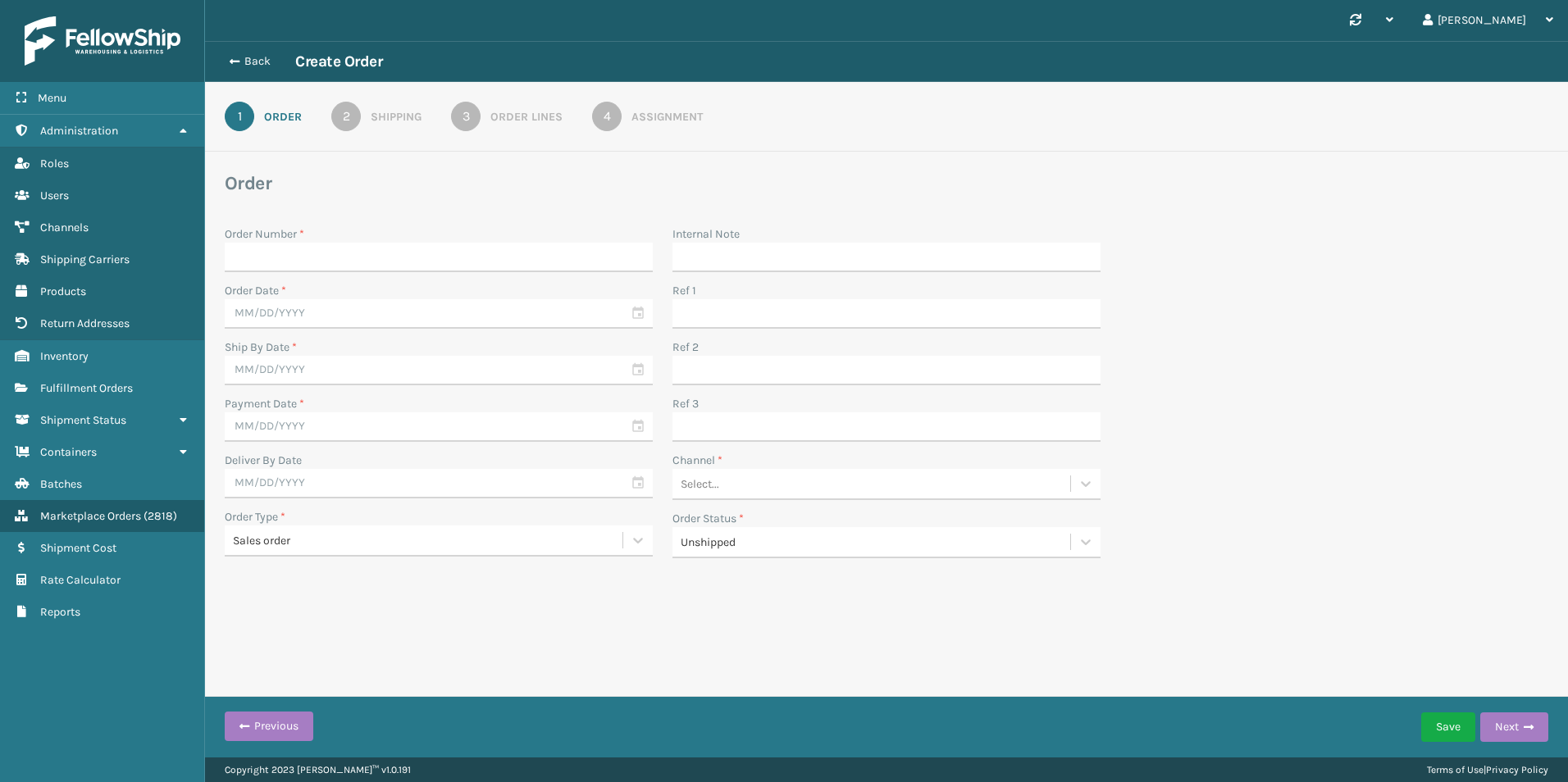
click at [416, 117] on div "Shipping" at bounding box center [396, 117] width 50 height 17
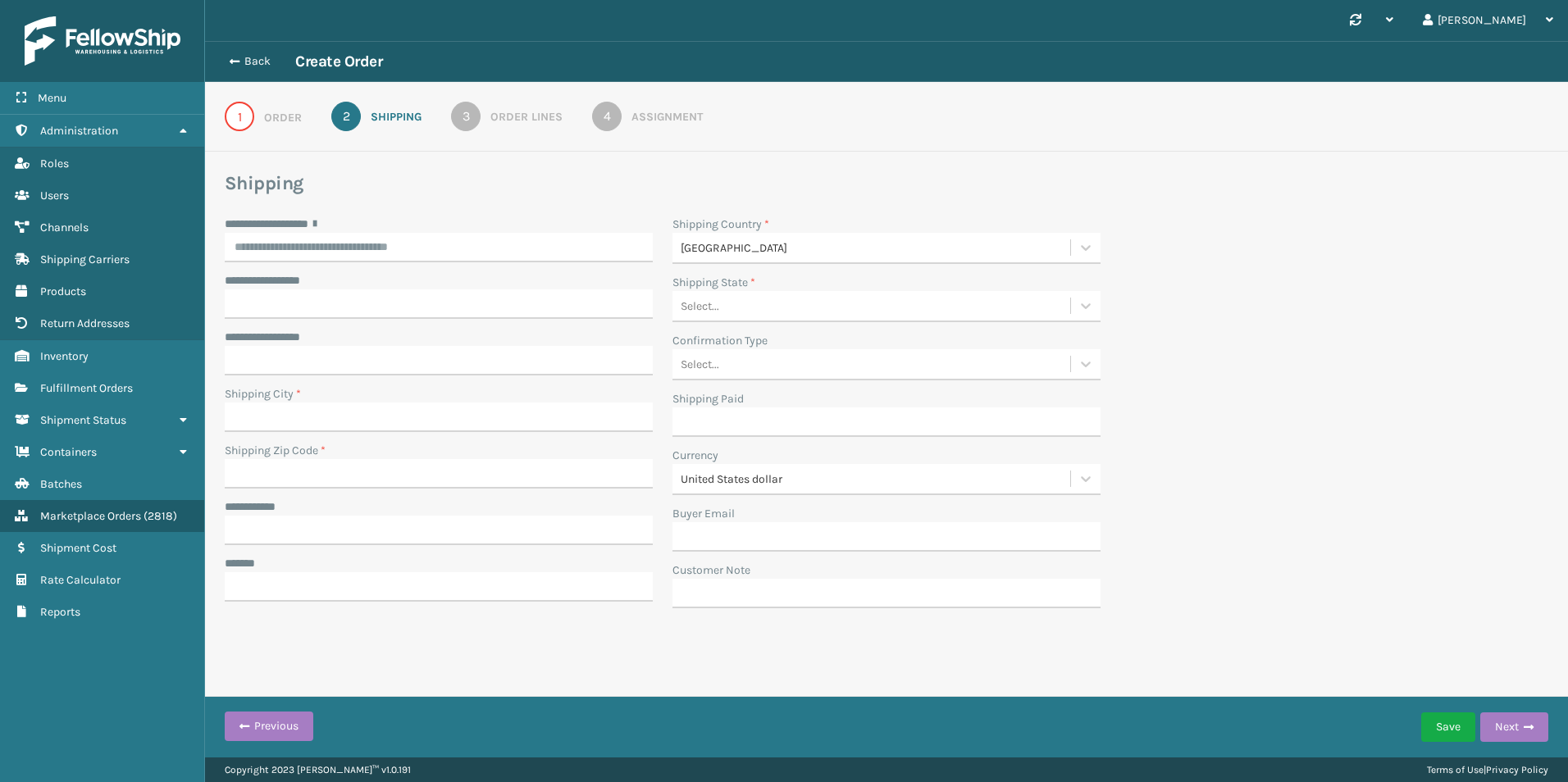
click at [485, 108] on link "3 Order Lines" at bounding box center [506, 117] width 171 height 30
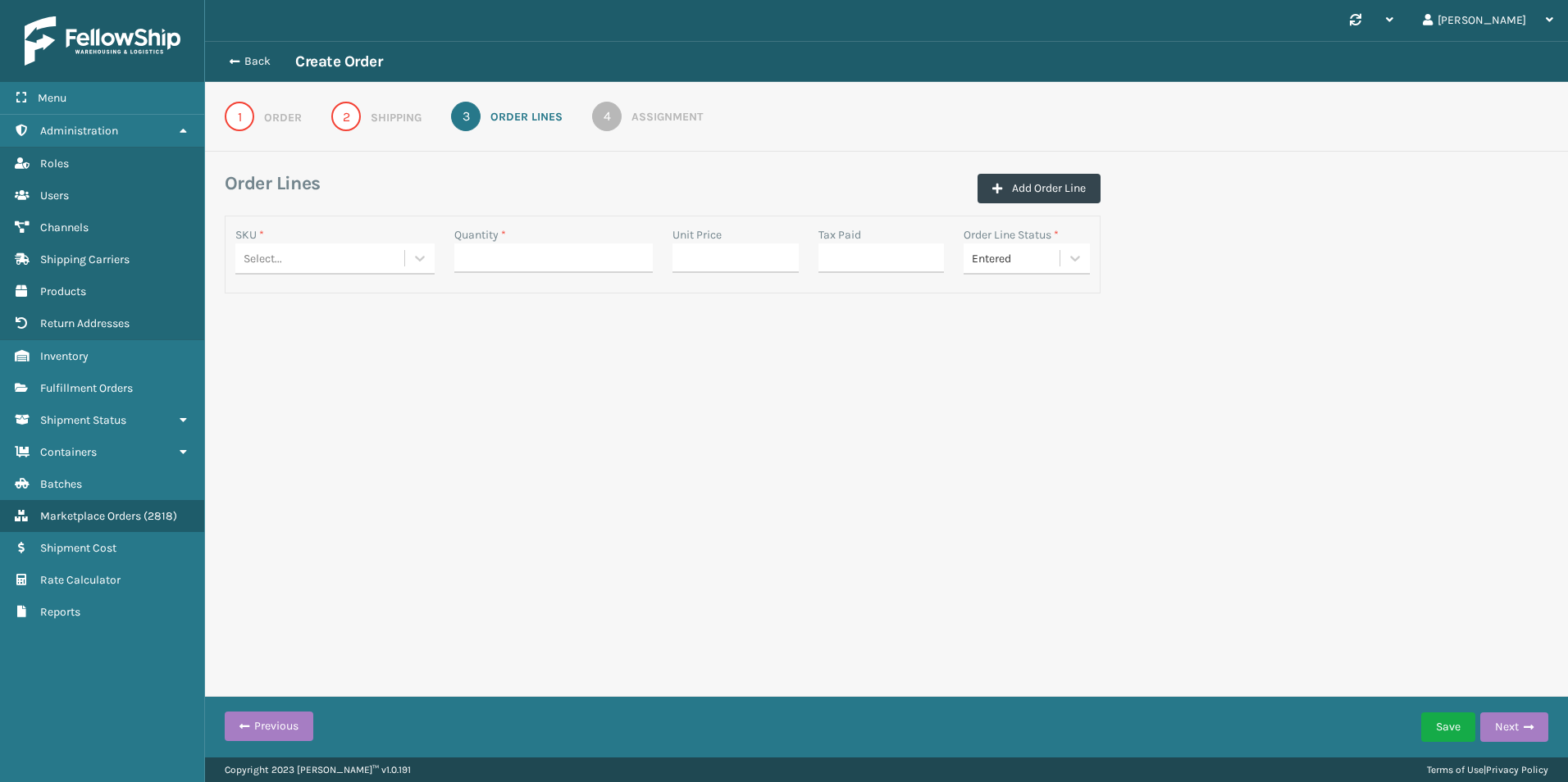
click at [385, 264] on div "Select..." at bounding box center [319, 258] width 169 height 27
type input "MIL-CFB-S-"
click at [512, 300] on div "Back Create Order 1 Order 2 Shipping 3 Order Lines 4 Assignment Order Lines Add…" at bounding box center [887, 200] width 1363 height 318
click at [257, 70] on div "Back Create Order" at bounding box center [301, 61] width 163 height 20
click at [257, 66] on button "Back" at bounding box center [258, 61] width 76 height 15
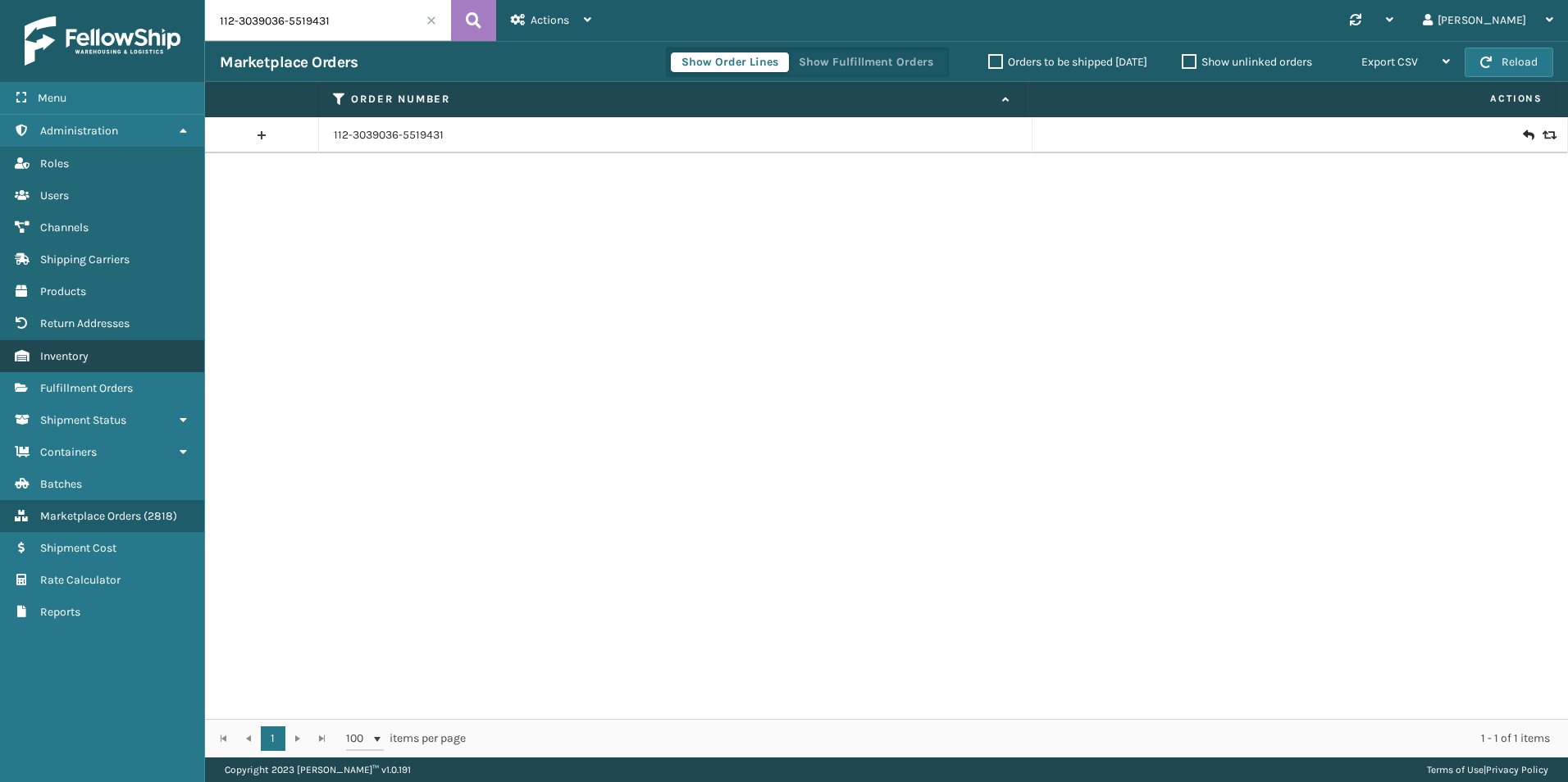
drag, startPoint x: 121, startPoint y: 384, endPoint x: 157, endPoint y: 344, distance: 53.8
click at [121, 384] on span "Fulfillment Orders" at bounding box center [86, 388] width 92 height 14
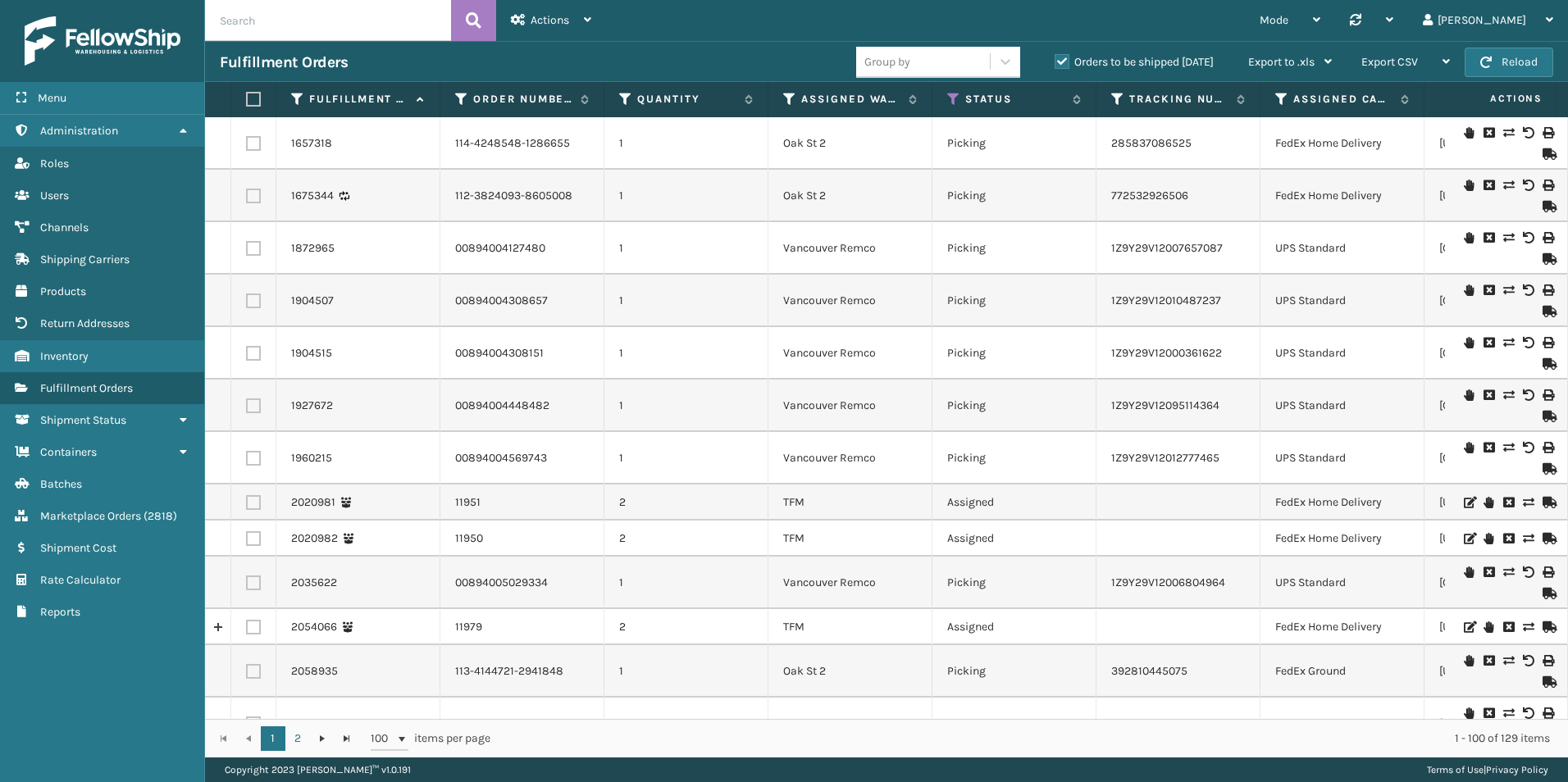
paste input "MIL-CFB-S-S"
type input "MIL-CFB-S-S"
click at [477, 7] on button at bounding box center [473, 20] width 45 height 41
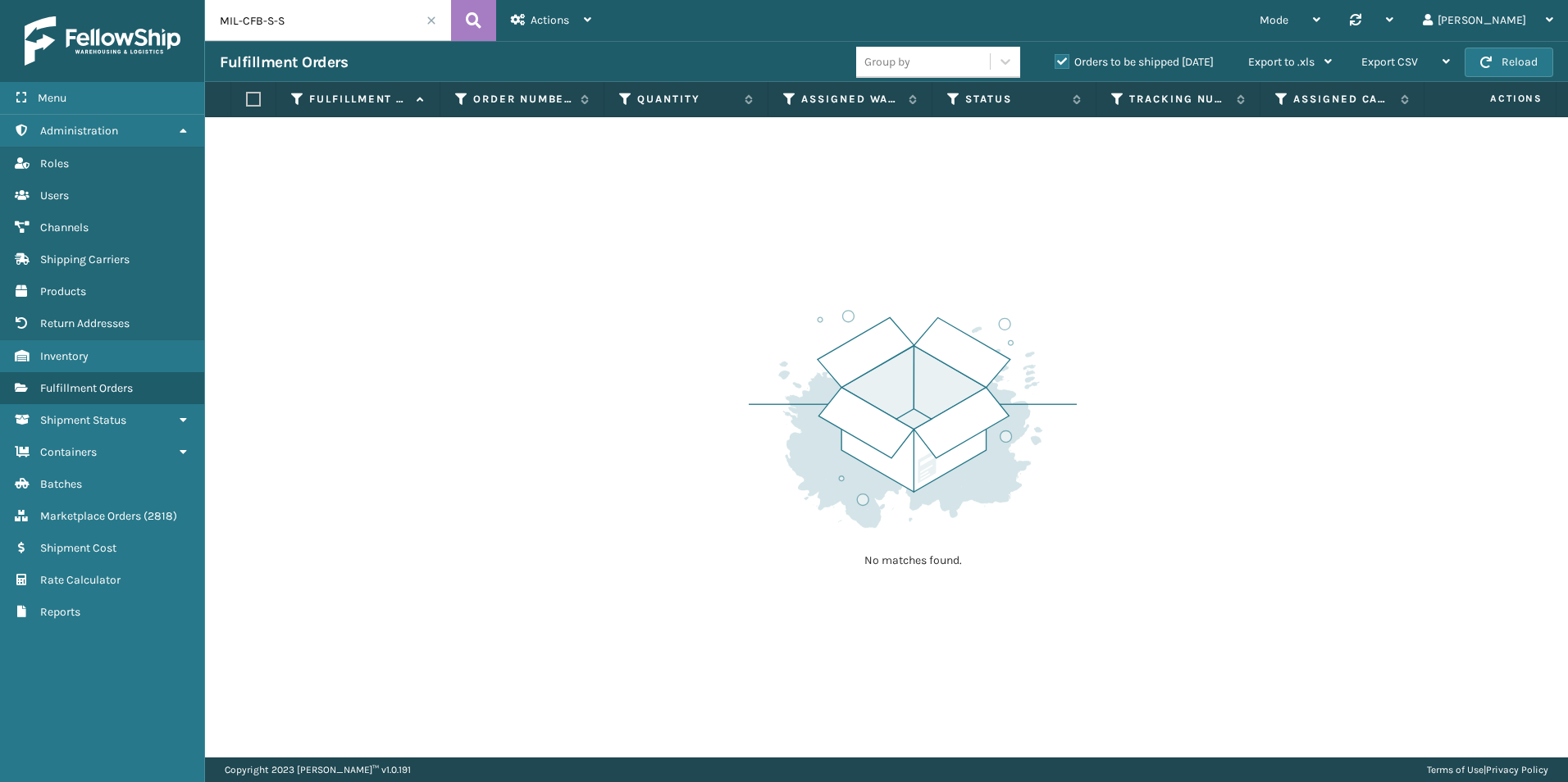
click at [427, 20] on span at bounding box center [431, 20] width 10 height 10
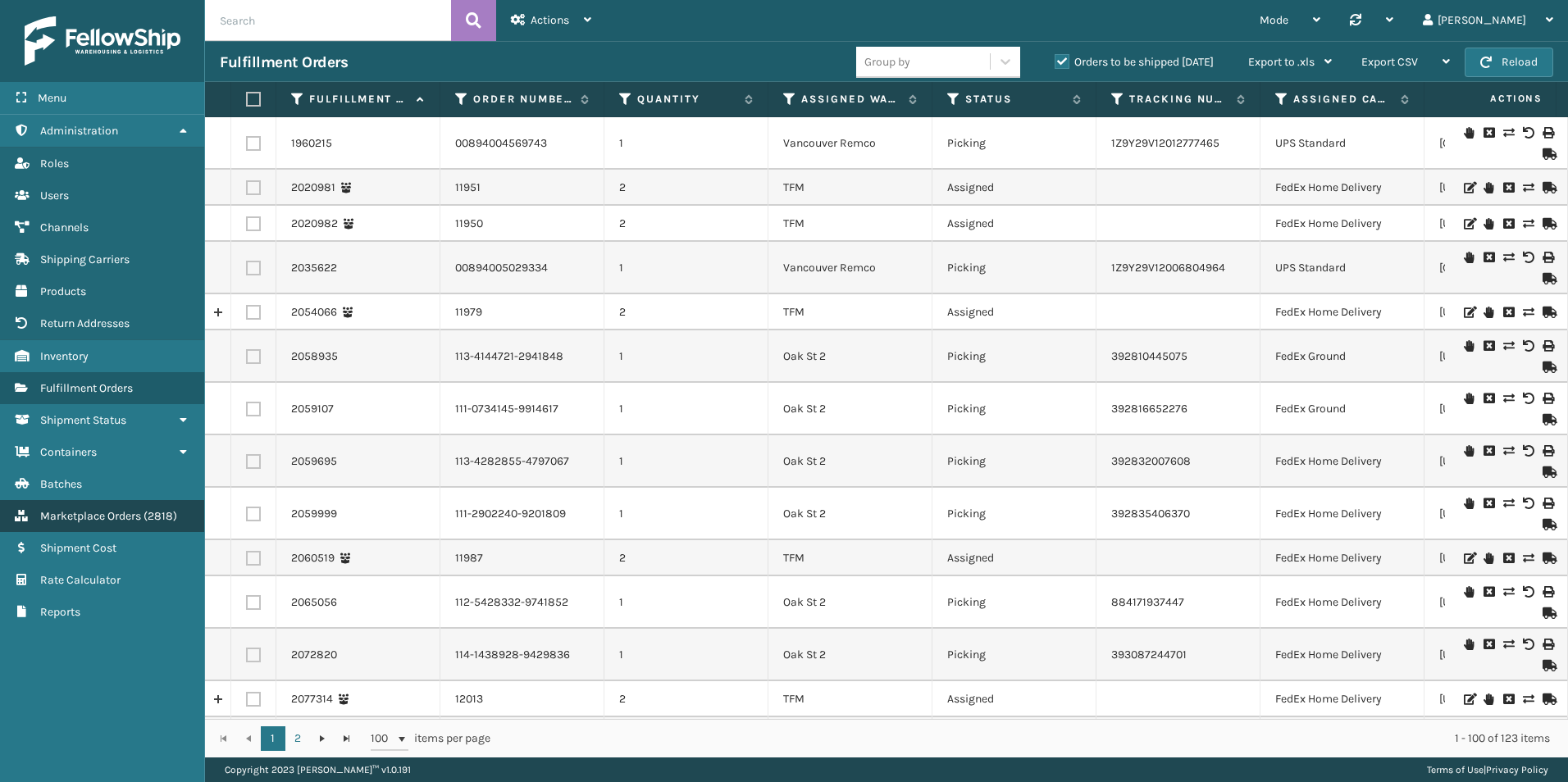
click at [122, 521] on span "Marketplace Orders" at bounding box center [90, 516] width 101 height 14
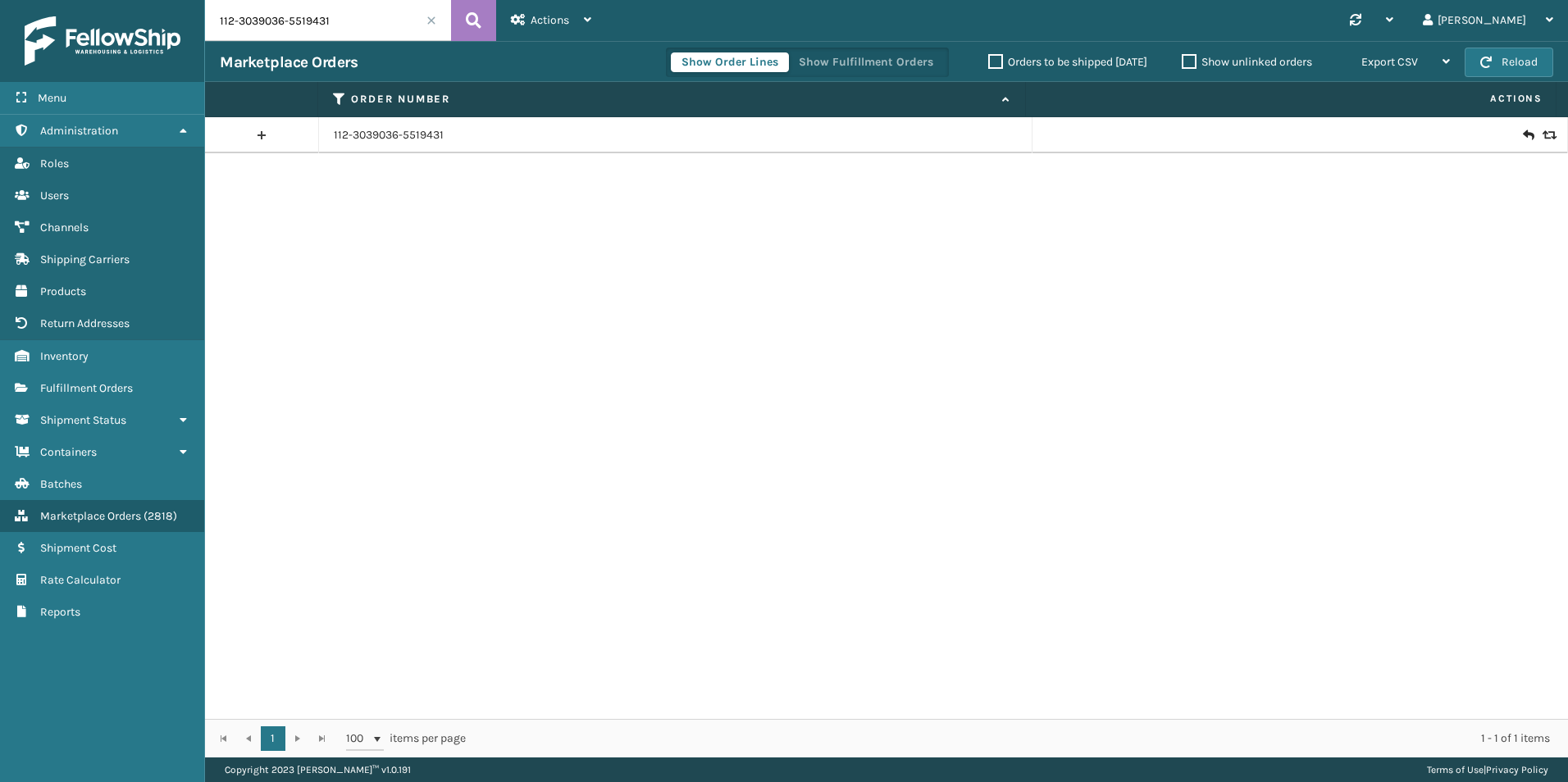
click at [350, 7] on input "112-3039036-5519431" at bounding box center [328, 20] width 246 height 41
paste input "3-3095195-9351457"
type input "113-3095195-9351457"
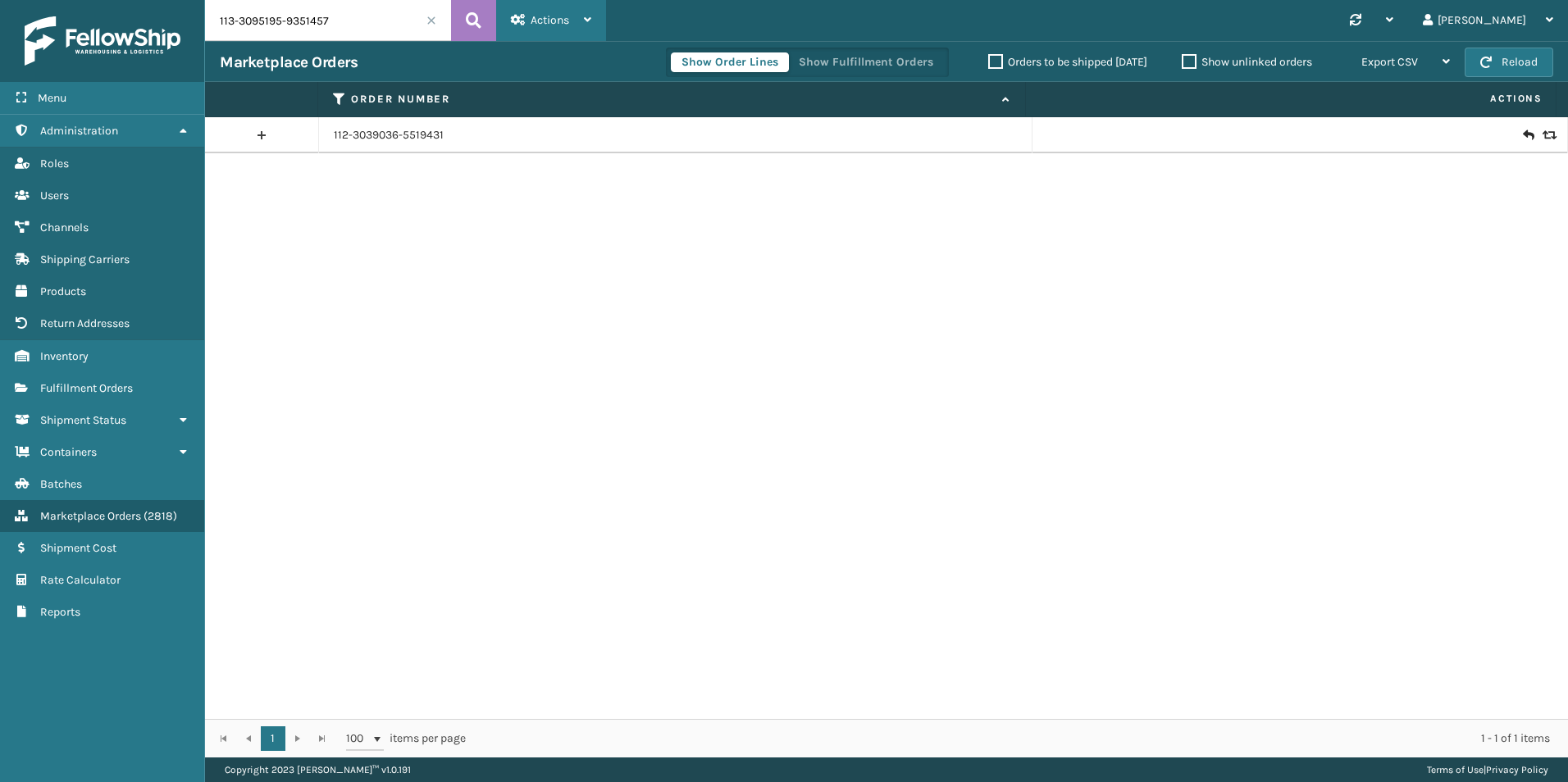
click at [498, 19] on div "Actions New Import Orders Settings Remove All Filters Link Order Lines" at bounding box center [551, 20] width 110 height 41
click at [474, 23] on icon at bounding box center [473, 20] width 16 height 24
click at [1543, 139] on icon at bounding box center [1547, 135] width 10 height 11
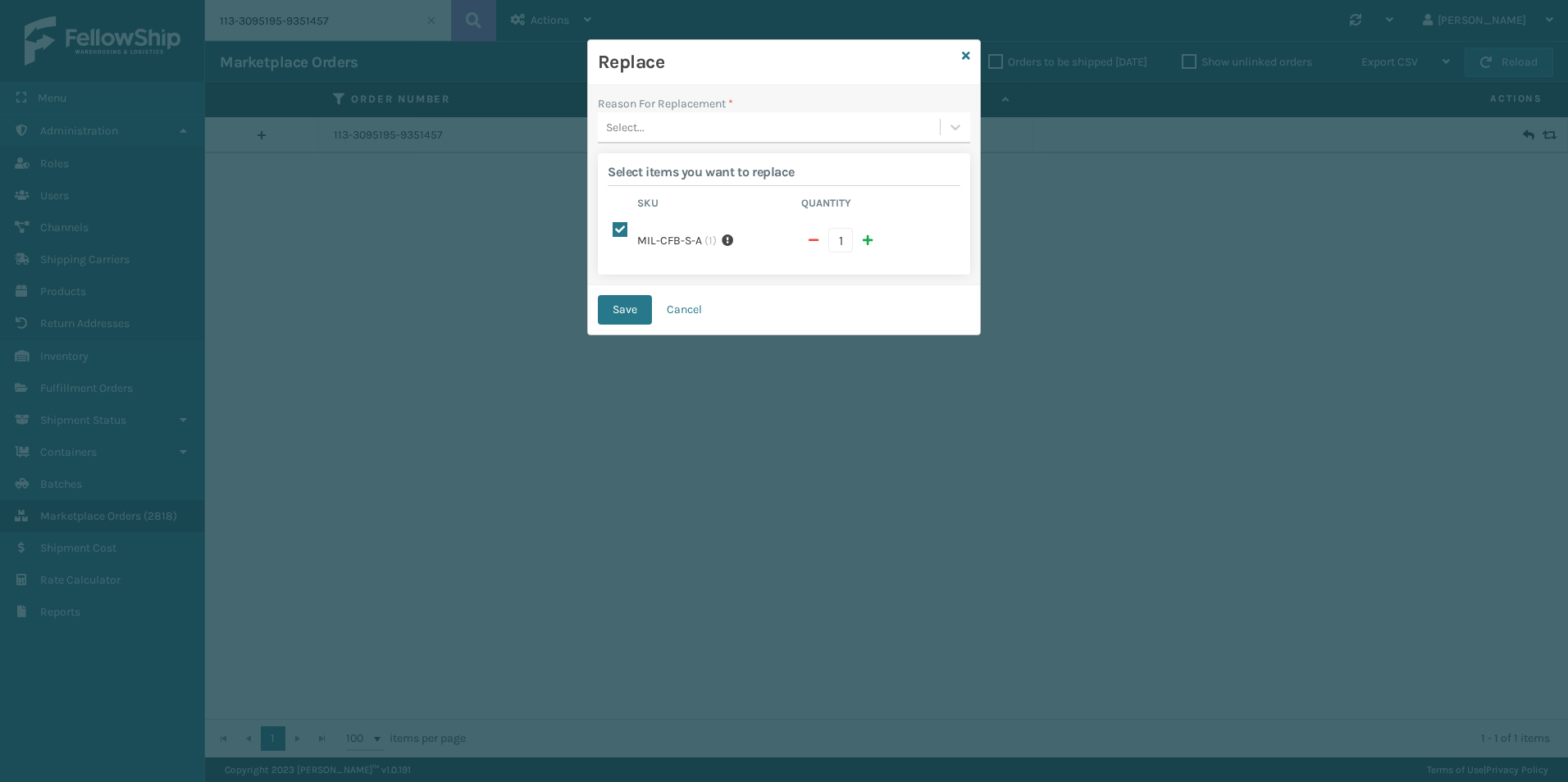
click at [883, 118] on div "Select..." at bounding box center [768, 127] width 342 height 27
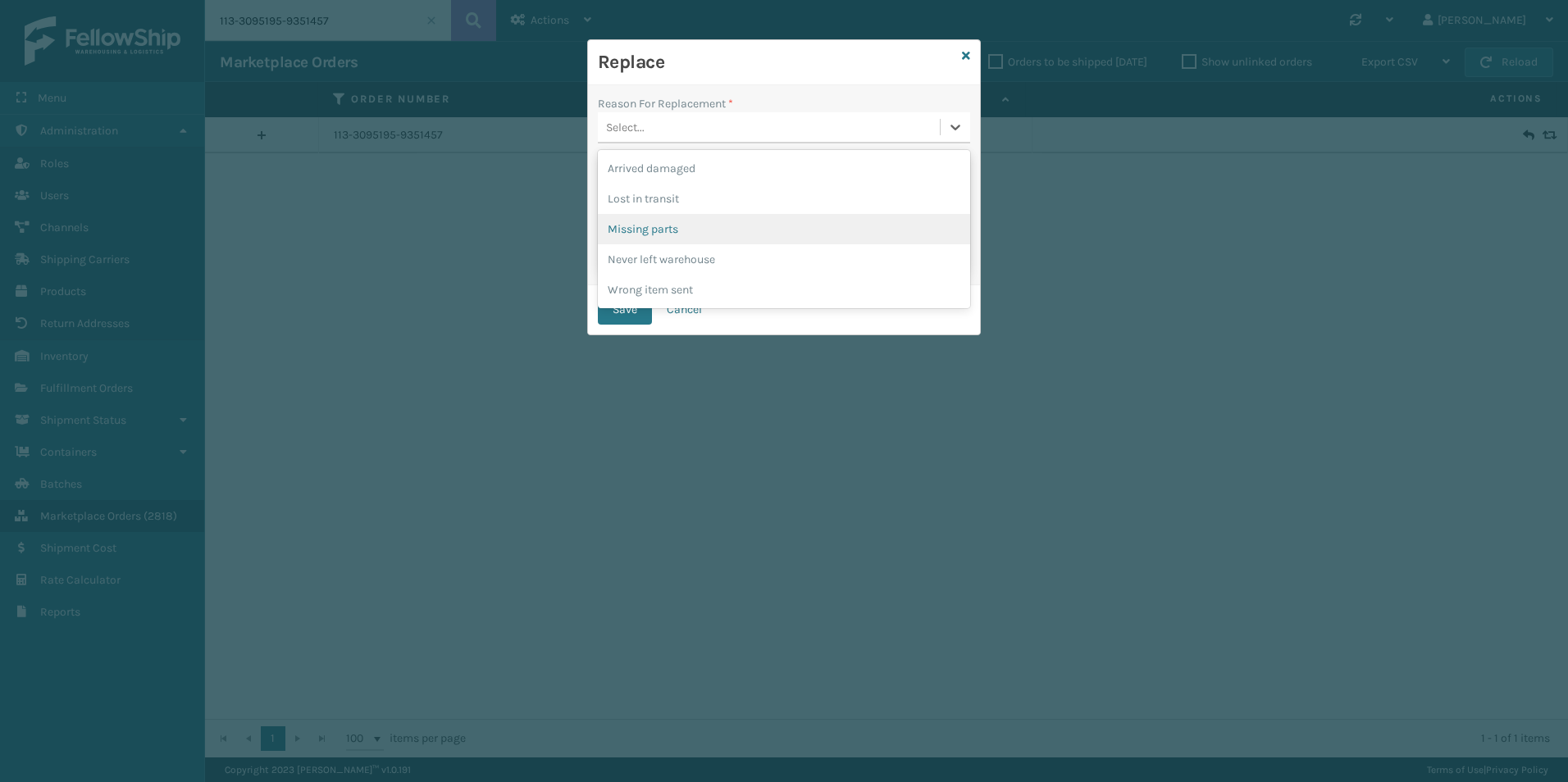
click at [821, 221] on div "Missing parts" at bounding box center [784, 229] width 372 height 30
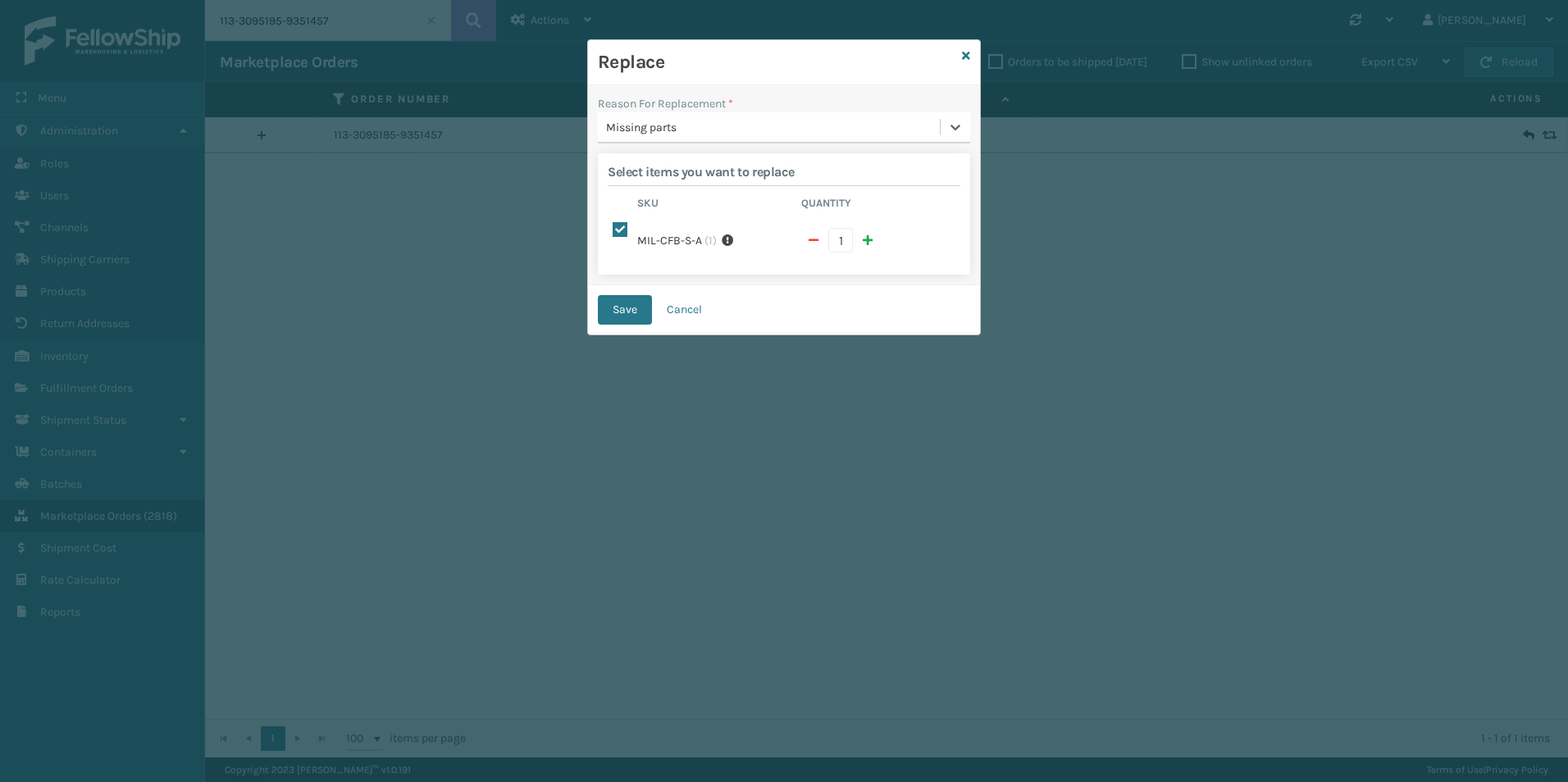
drag, startPoint x: 624, startPoint y: 292, endPoint x: 647, endPoint y: 286, distance: 23.8
click at [626, 295] on button "Save" at bounding box center [625, 310] width 54 height 30
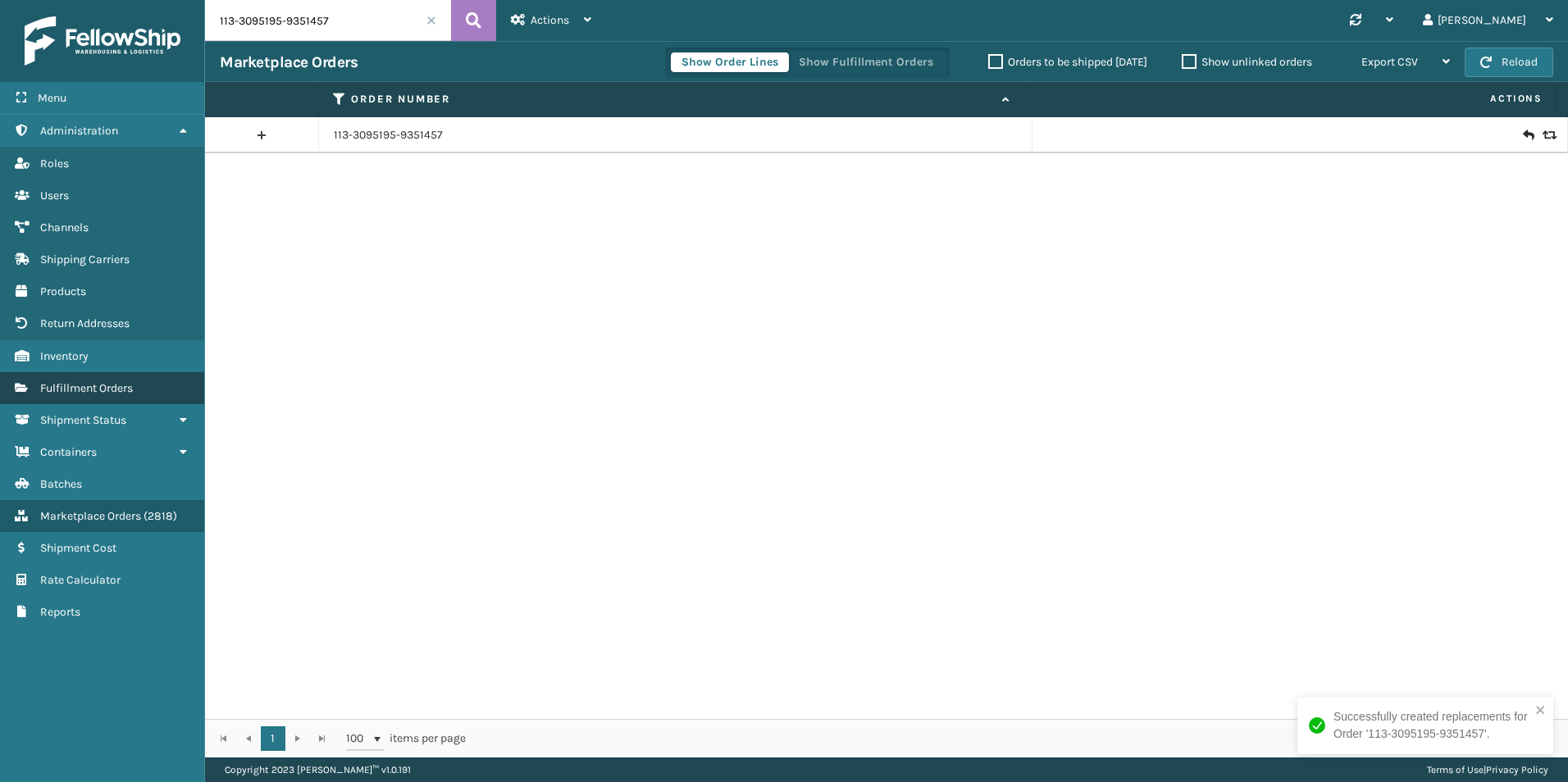
click at [127, 379] on link "Fulfillment Orders" at bounding box center [102, 388] width 204 height 32
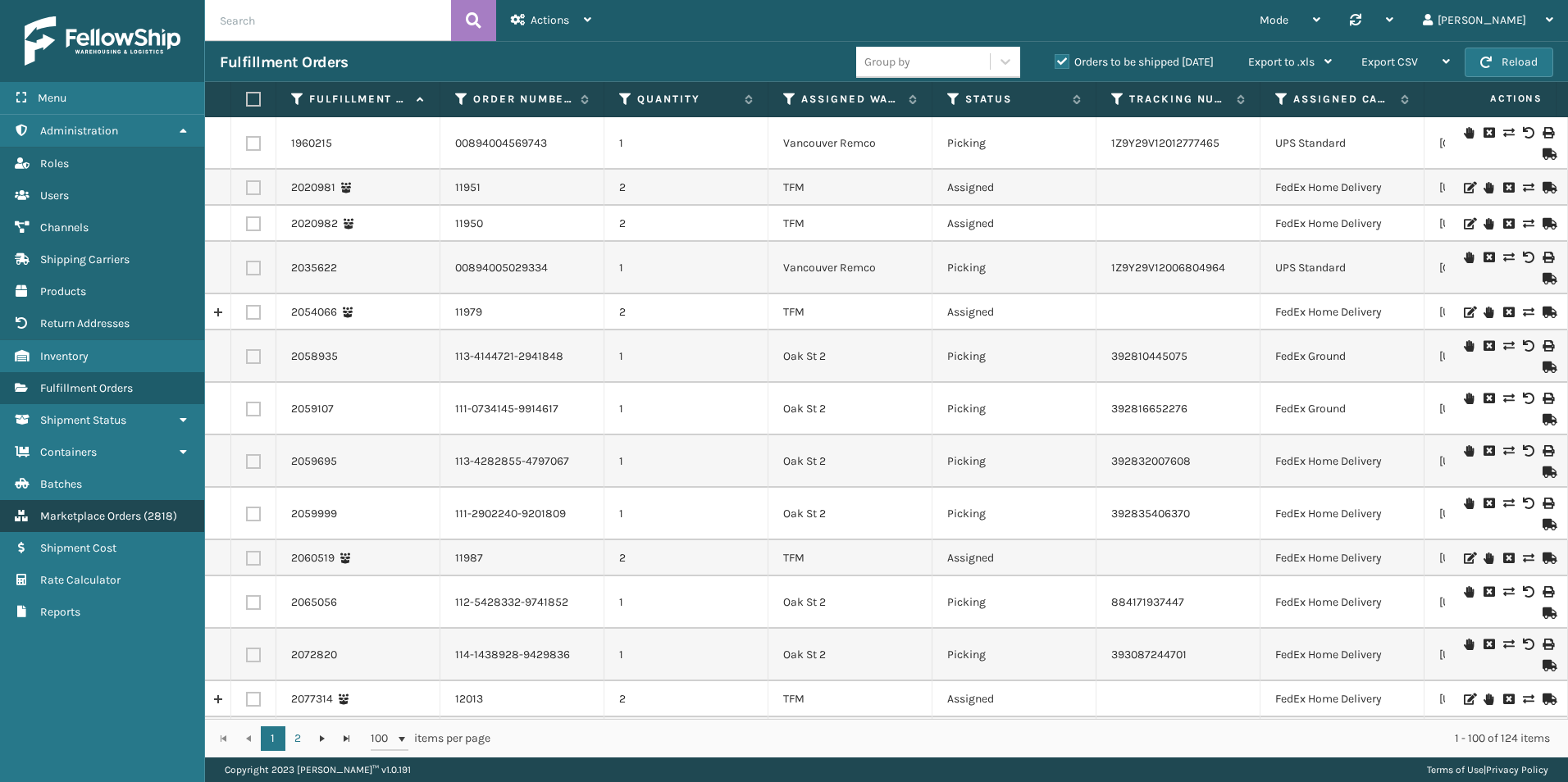
click at [150, 514] on span "( 2818 )" at bounding box center [160, 516] width 34 height 14
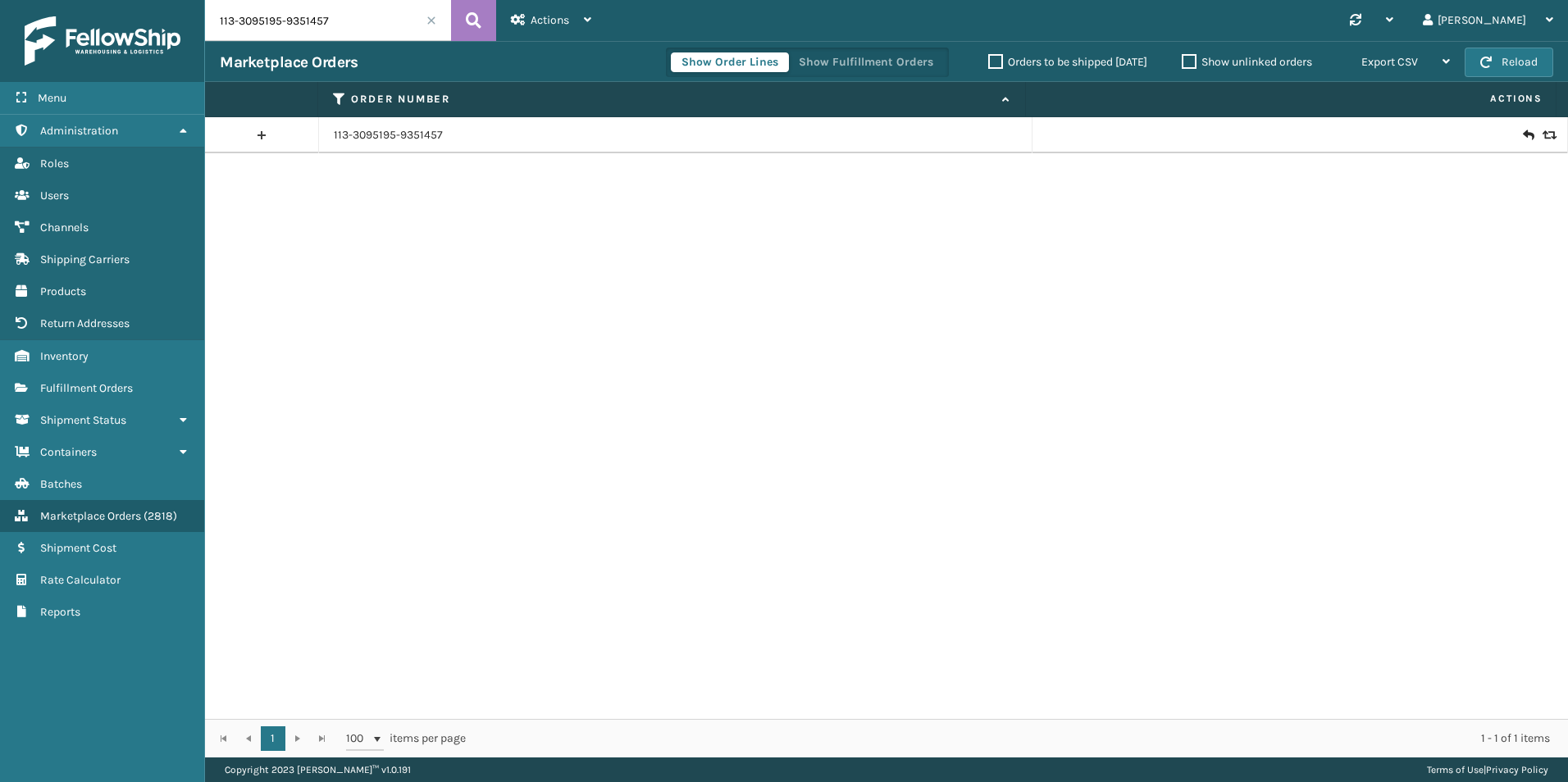
click at [319, 16] on input "113-3095195-9351457" at bounding box center [328, 20] width 246 height 41
click at [101, 392] on span "Fulfillment Orders" at bounding box center [86, 388] width 92 height 14
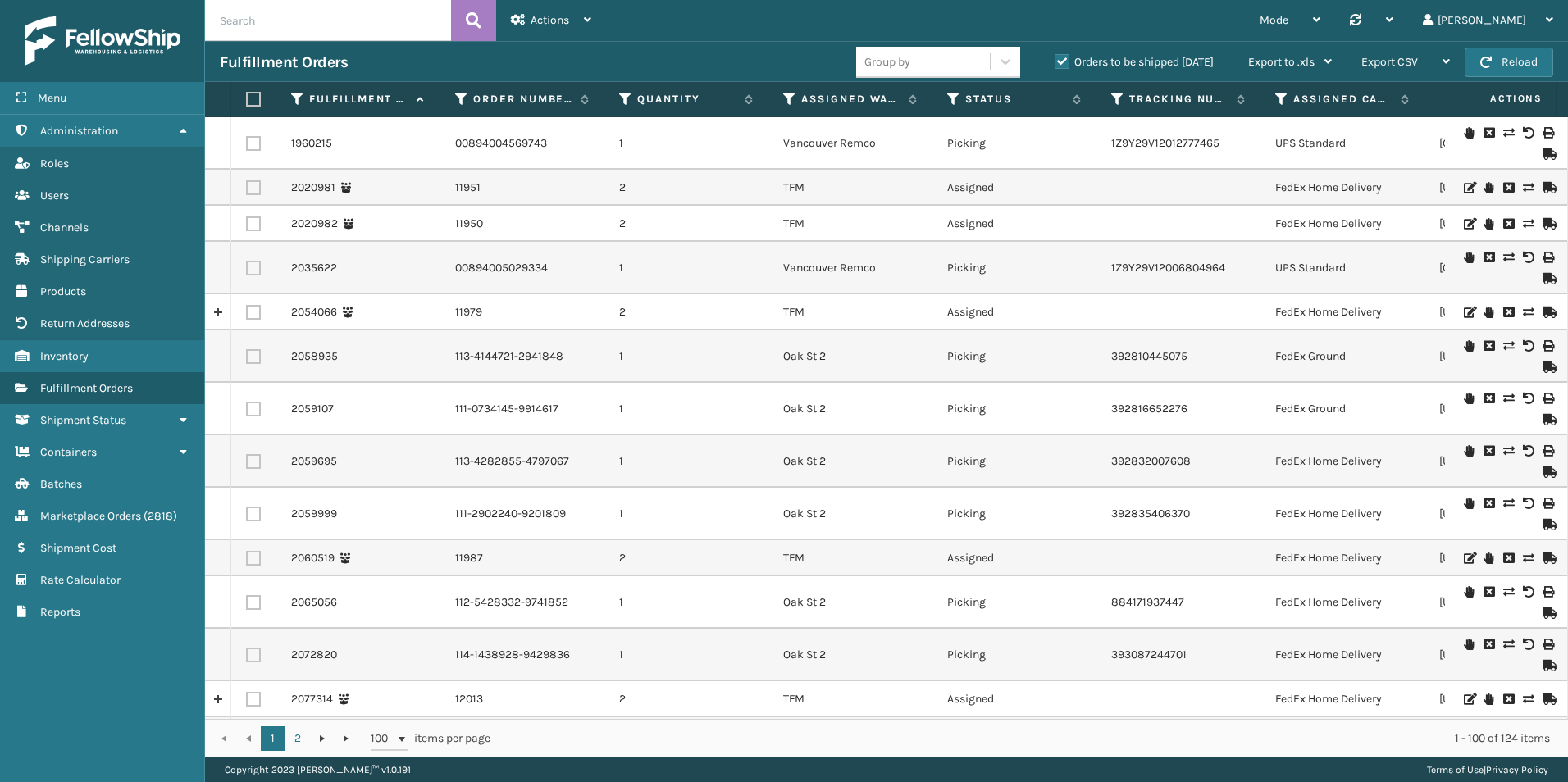
click at [370, 10] on input "text" at bounding box center [328, 20] width 246 height 41
paste input "113-3095195-9351457"
click at [478, 43] on div "Fulfillment Orders Group by Orders to be shipped [DATE] Export to .xls Use ship…" at bounding box center [887, 61] width 1363 height 41
click at [478, 18] on icon at bounding box center [473, 20] width 16 height 24
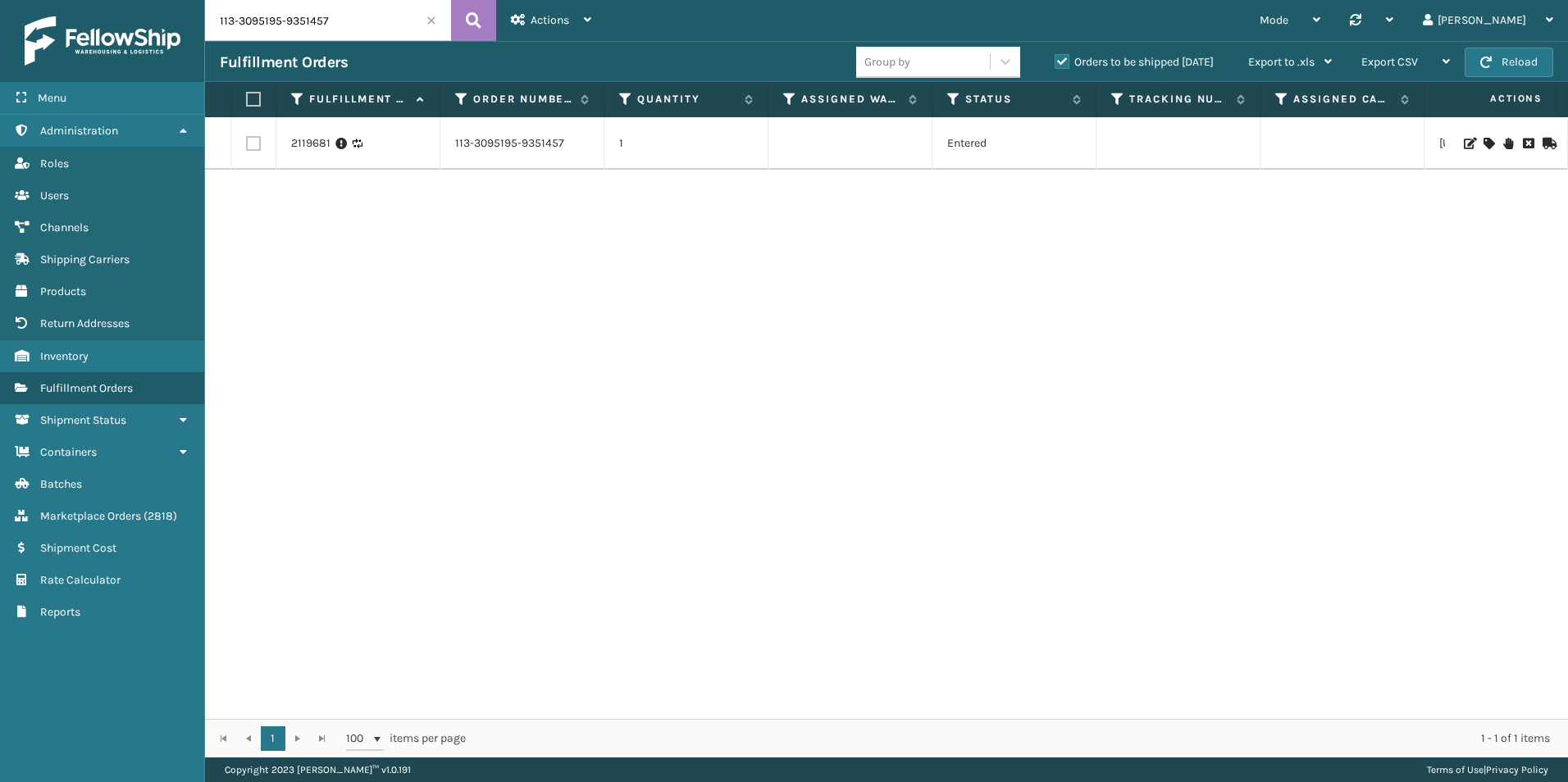
click at [1061, 57] on label "Orders to be shipped [DATE]" at bounding box center [1134, 62] width 159 height 14
click at [1055, 57] on input "Orders to be shipped [DATE]" at bounding box center [1055, 57] width 1 height 10
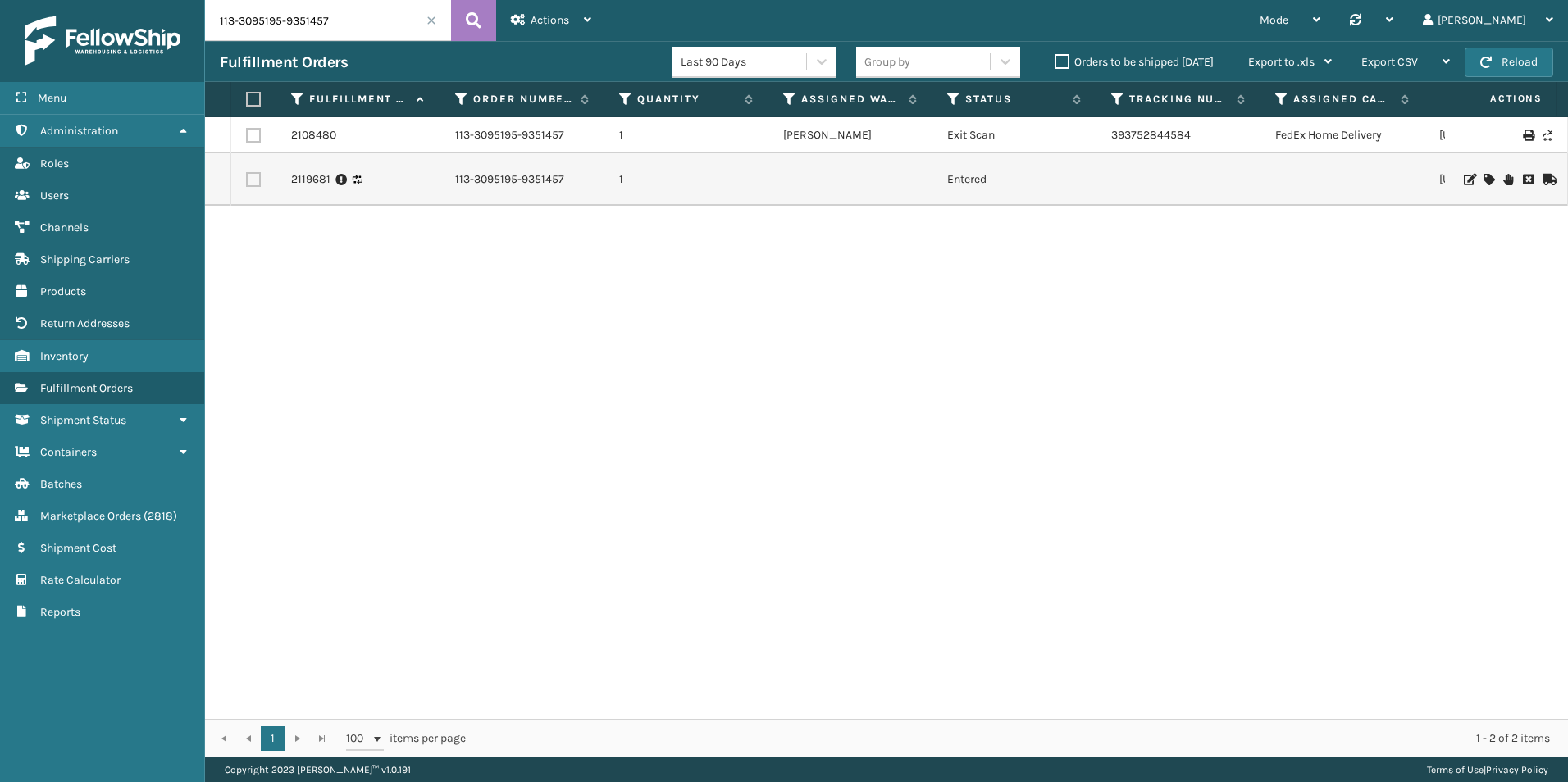
click at [313, 21] on input "113-3095195-9351457" at bounding box center [328, 20] width 246 height 41
click at [332, 20] on input "113-3095195-9351457" at bounding box center [328, 20] width 246 height 41
paste input "1-3604537-4161063"
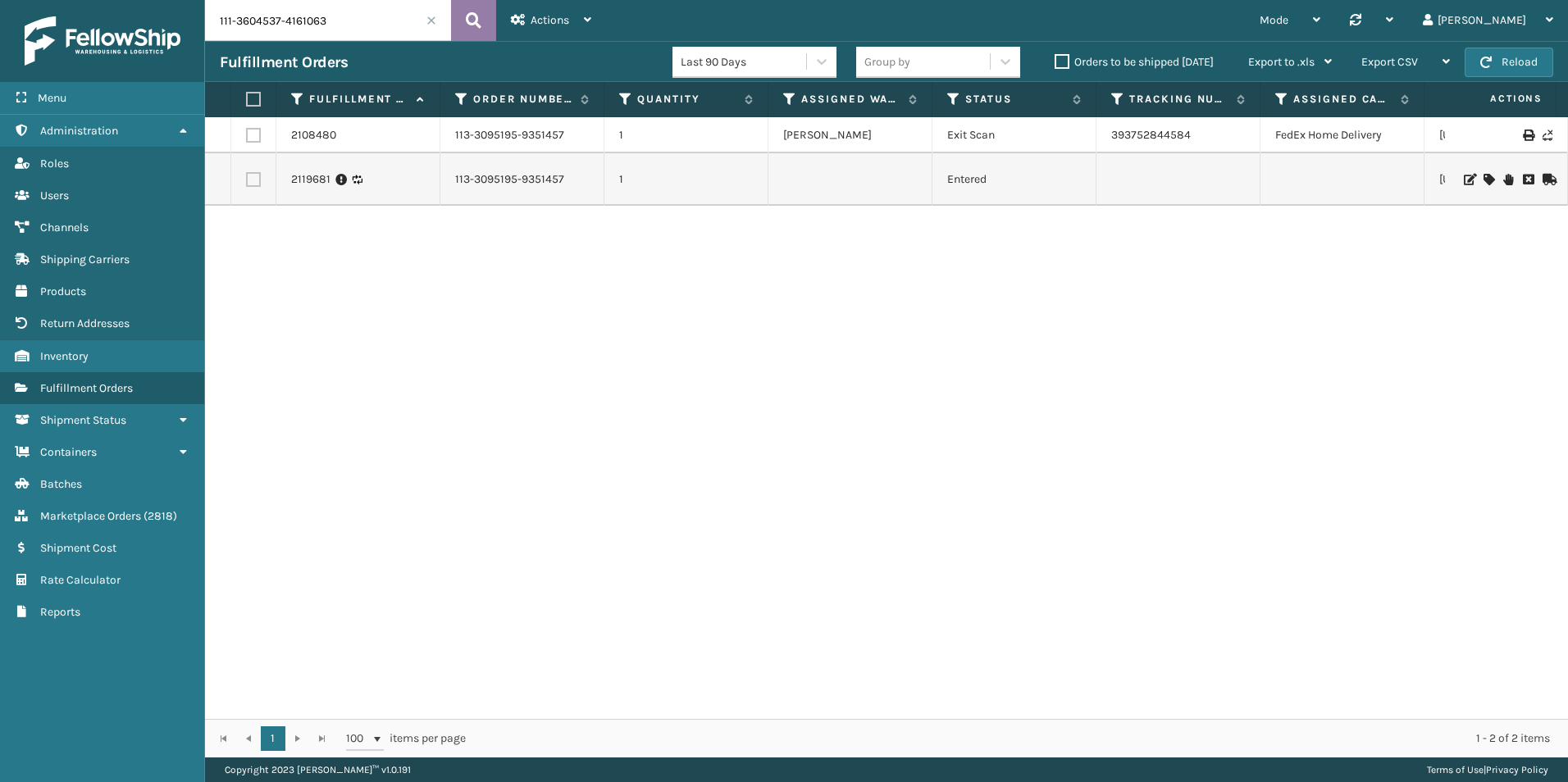
click at [470, 32] on icon at bounding box center [473, 20] width 16 height 24
drag, startPoint x: 1196, startPoint y: 178, endPoint x: 1097, endPoint y: 177, distance: 99.0
click at [1097, 177] on td "884935204715" at bounding box center [1178, 179] width 164 height 52
copy link "884935204715"
click at [374, 11] on input "111-3604537-4161063" at bounding box center [328, 20] width 246 height 41
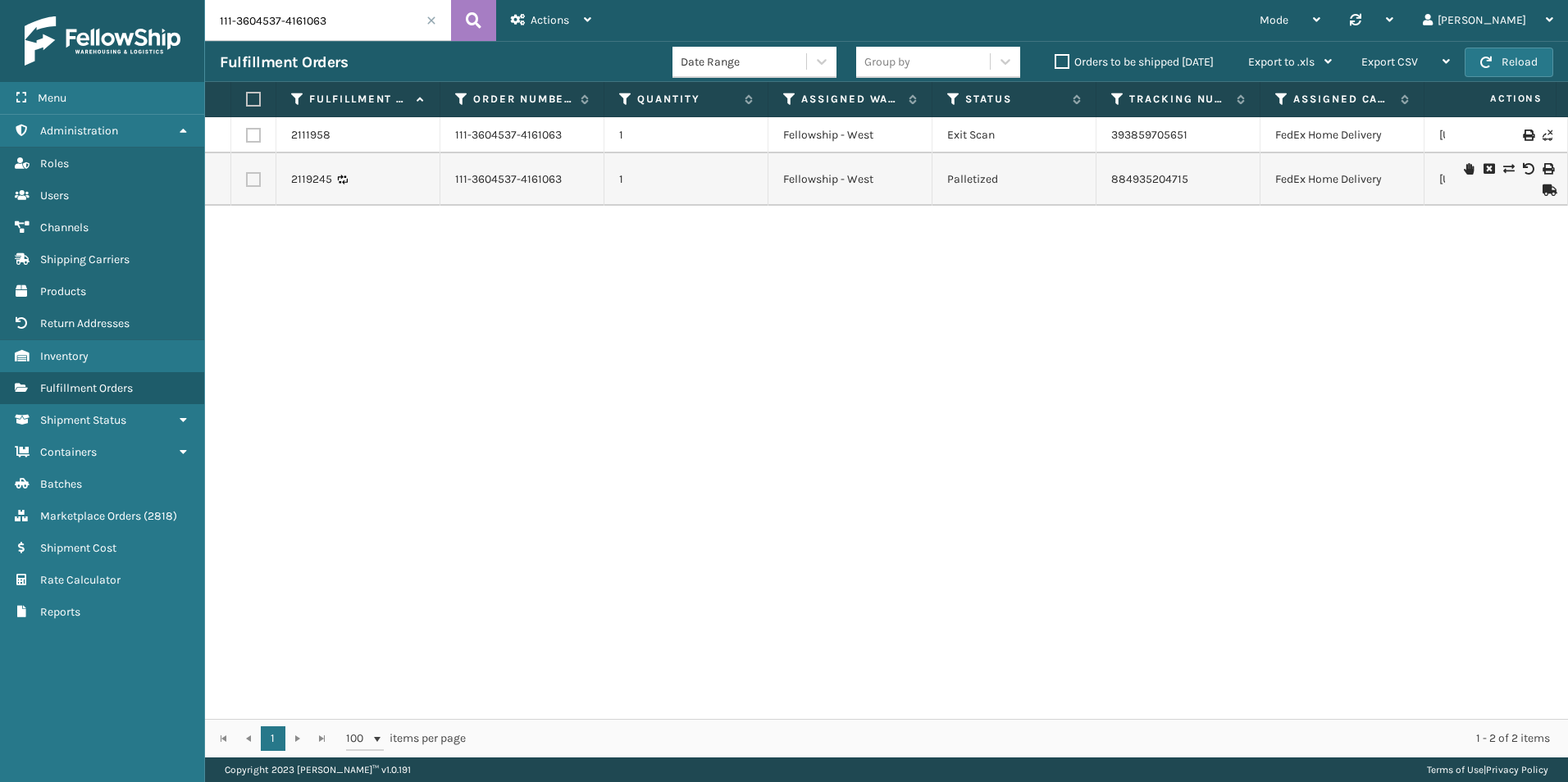
click at [372, 11] on input "111-3604537-4161063" at bounding box center [328, 20] width 246 height 41
click at [372, 11] on input "111-3604537-4161063" at bounding box center [328, 20] width 246 height 41
paste input "3-3095195-9351457"
type input "113-3095195-9351457"
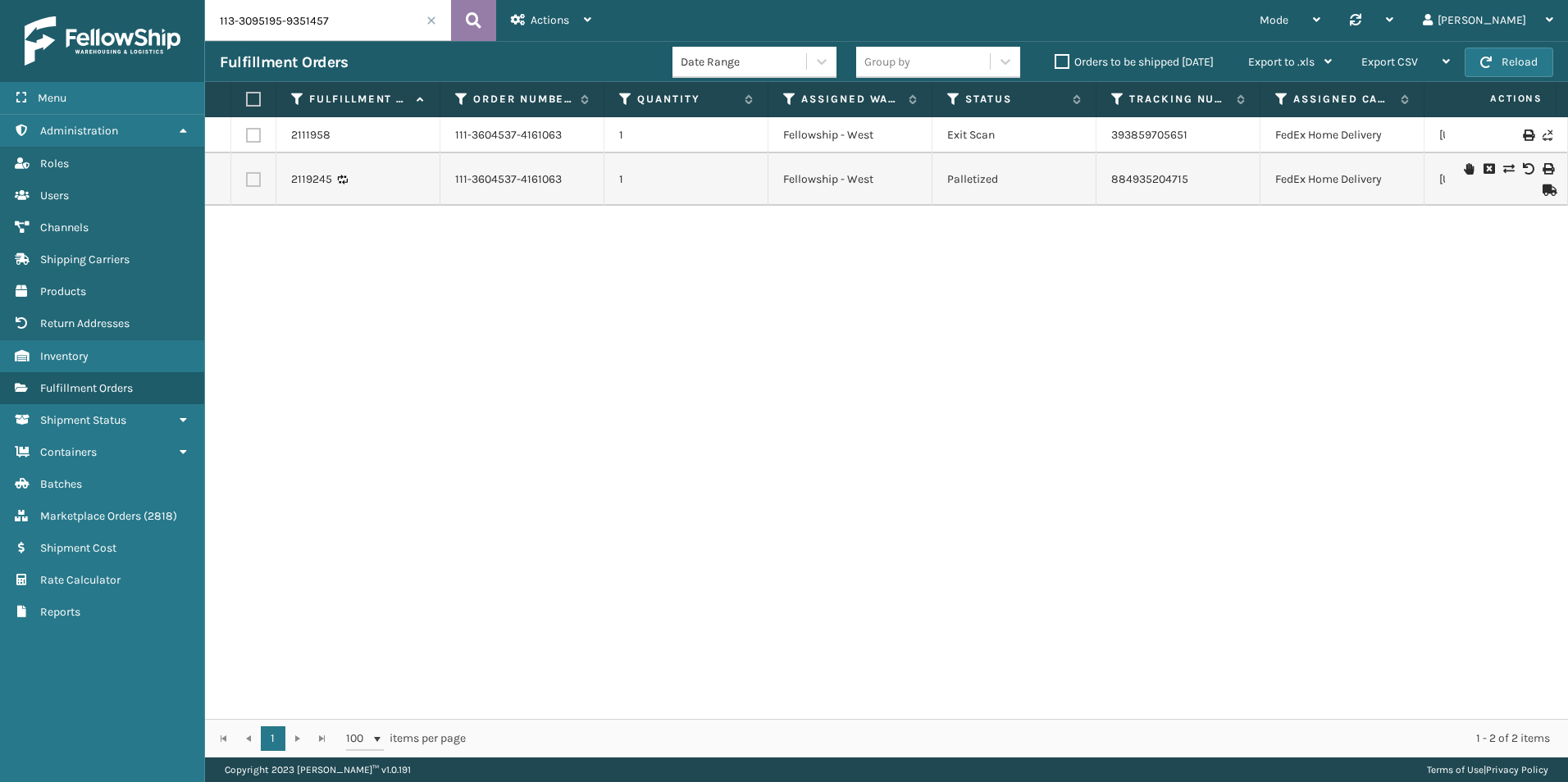
click at [456, 28] on button at bounding box center [473, 20] width 45 height 41
drag, startPoint x: 747, startPoint y: 604, endPoint x: 1109, endPoint y: 456, distance: 391.1
click at [1109, 456] on div "2108480 113-3095195-9351457 1 [PERSON_NAME] Exit Scan 393752844584 FedEx Home D…" at bounding box center [887, 418] width 1363 height 602
